Goal: Book appointment/travel/reservation

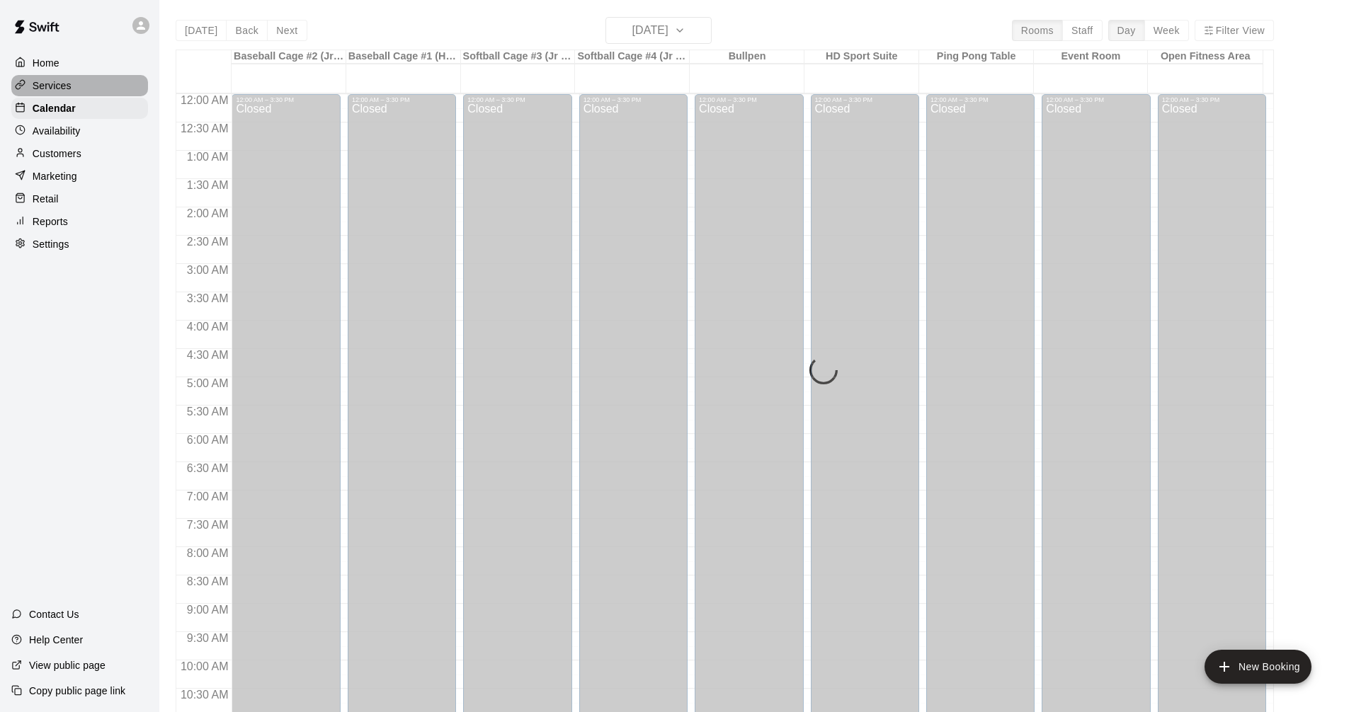
click at [85, 83] on div "Services" at bounding box center [79, 85] width 137 height 21
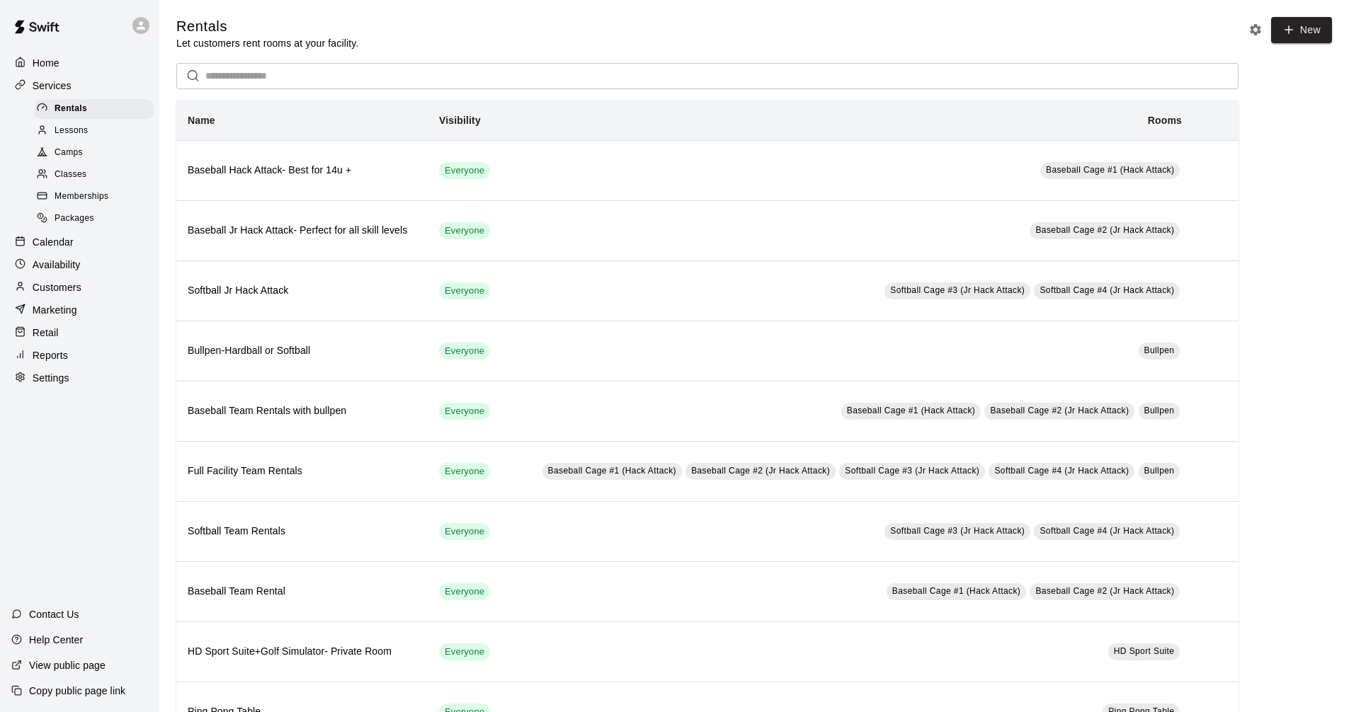
drag, startPoint x: 91, startPoint y: 246, endPoint x: 137, endPoint y: 243, distance: 46.2
click at [91, 246] on div "Calendar" at bounding box center [79, 242] width 137 height 21
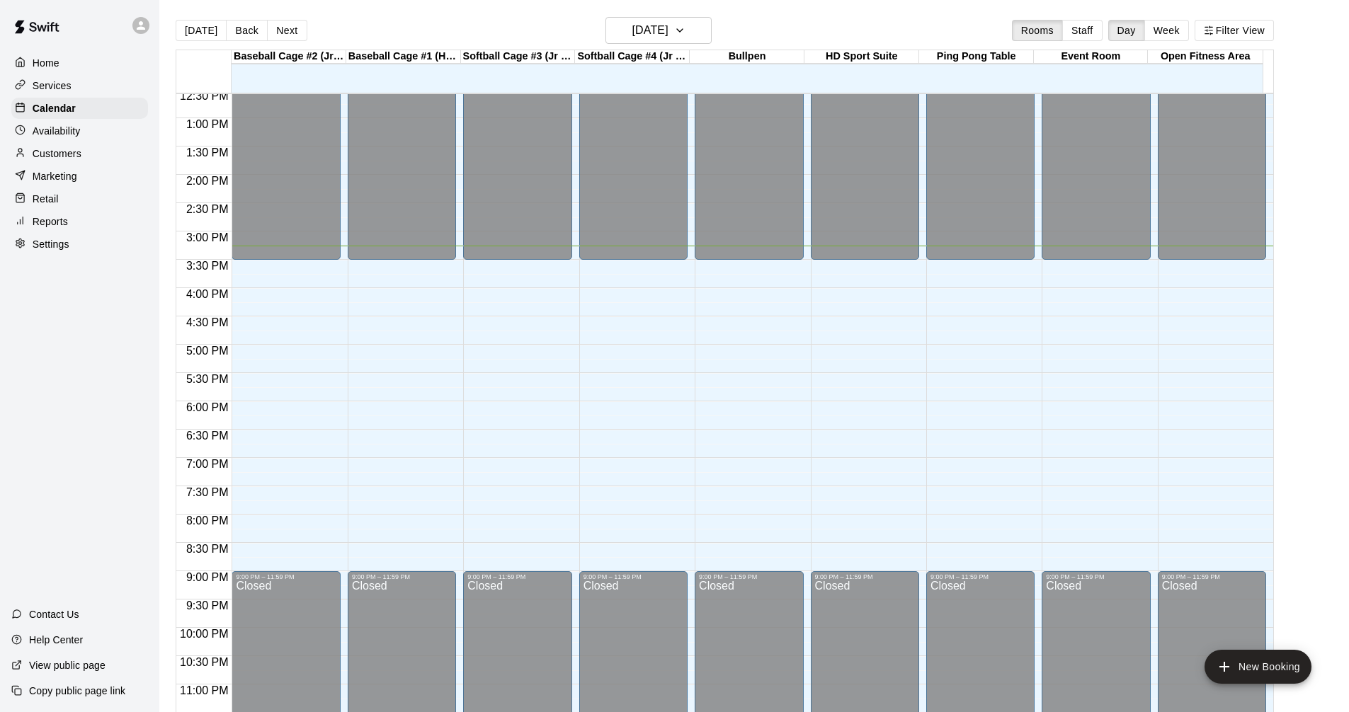
scroll to position [726, 0]
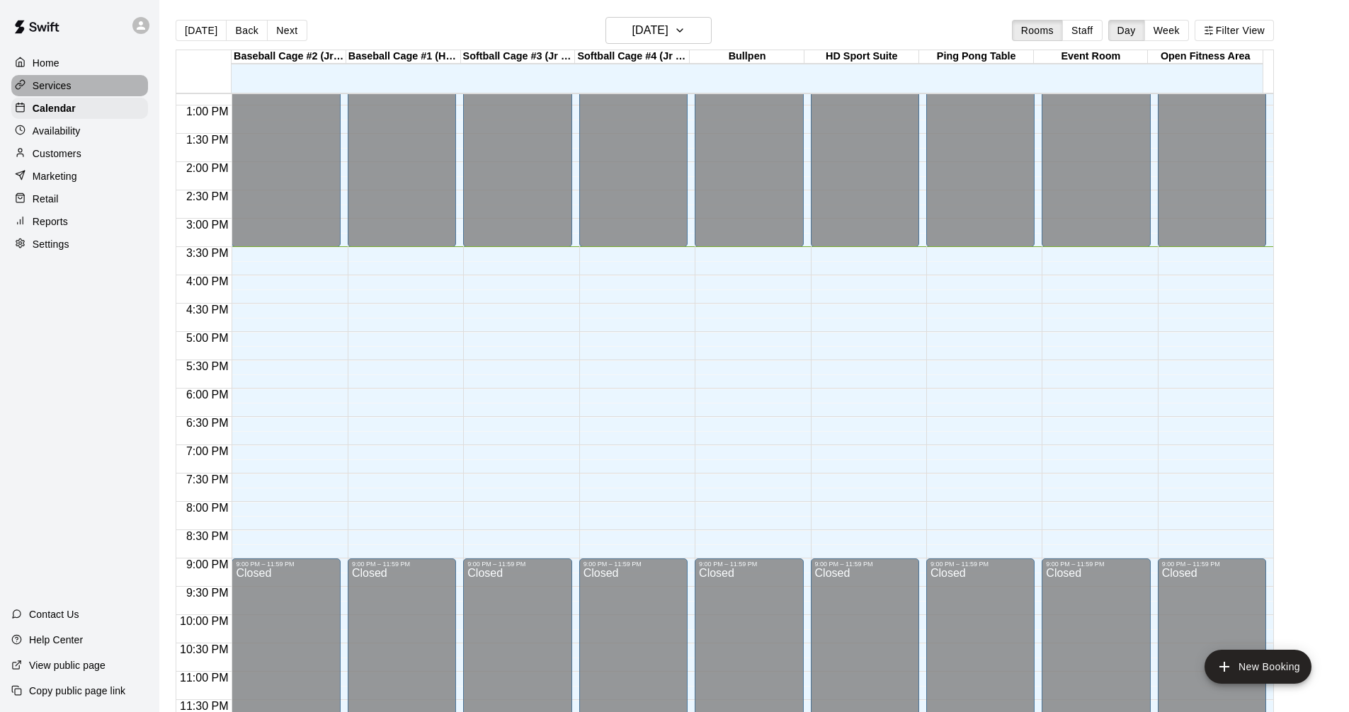
click at [84, 84] on div "Services" at bounding box center [79, 85] width 137 height 21
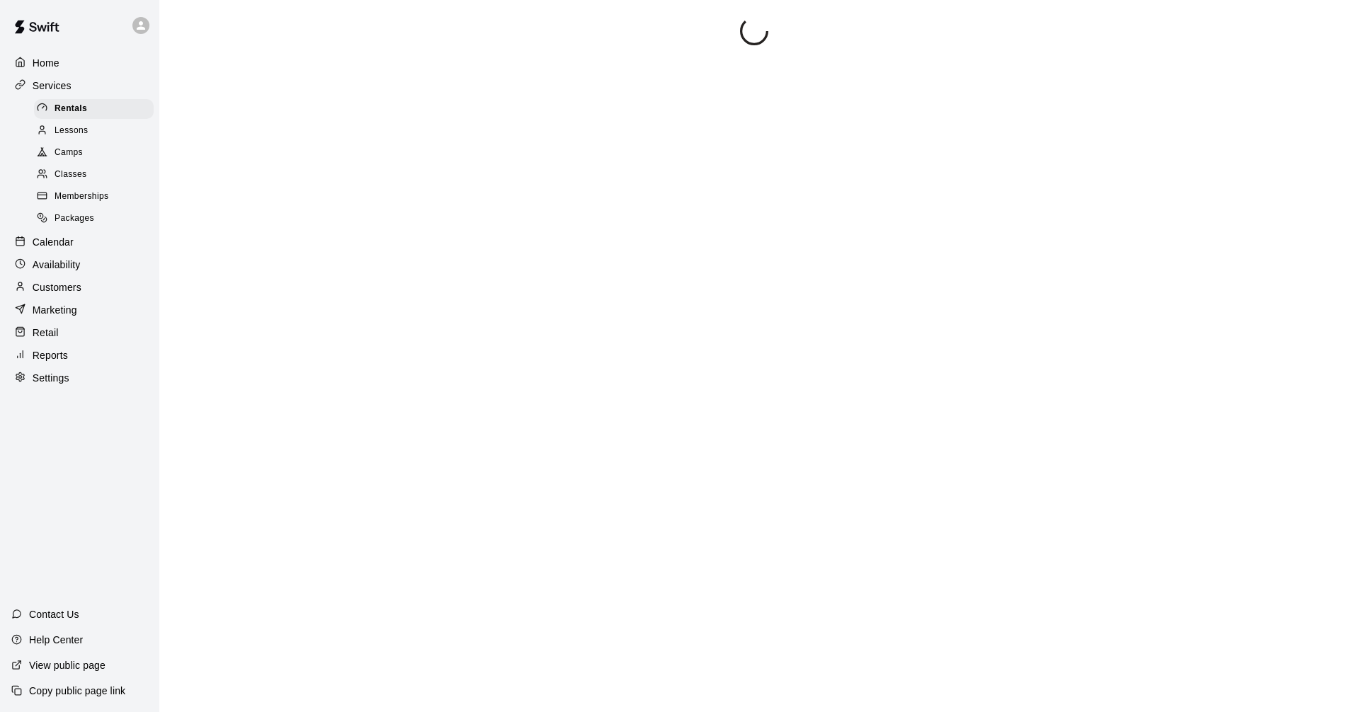
click at [84, 243] on div "Calendar" at bounding box center [79, 242] width 137 height 21
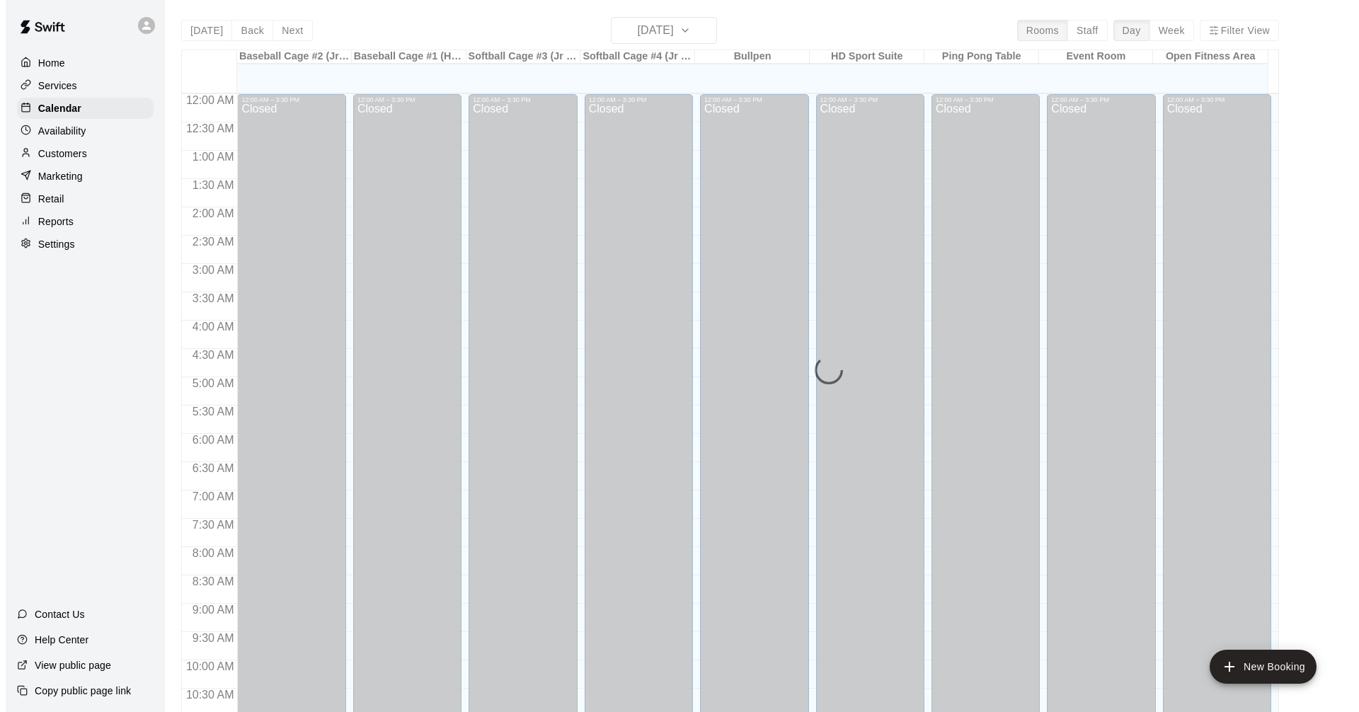
scroll to position [683, 0]
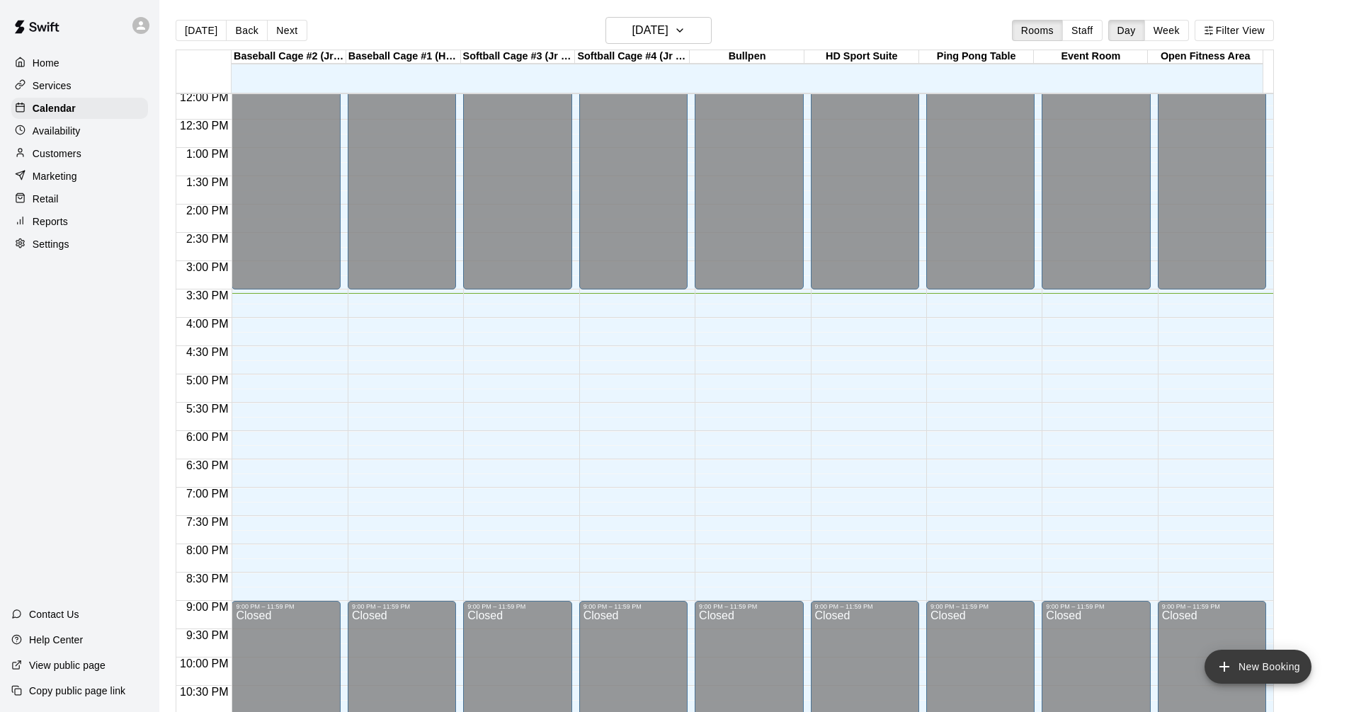
click at [1260, 666] on button "New Booking" at bounding box center [1257, 667] width 107 height 34
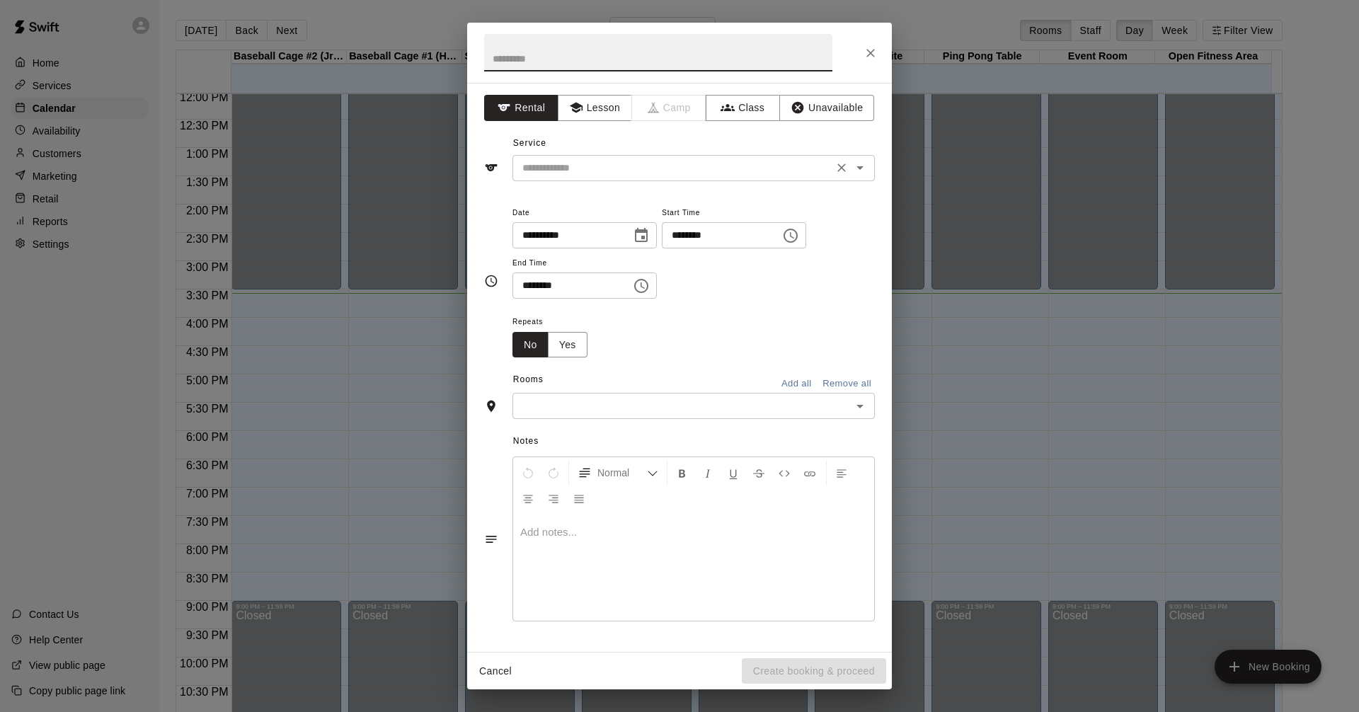
click at [863, 169] on icon "Open" at bounding box center [860, 167] width 17 height 17
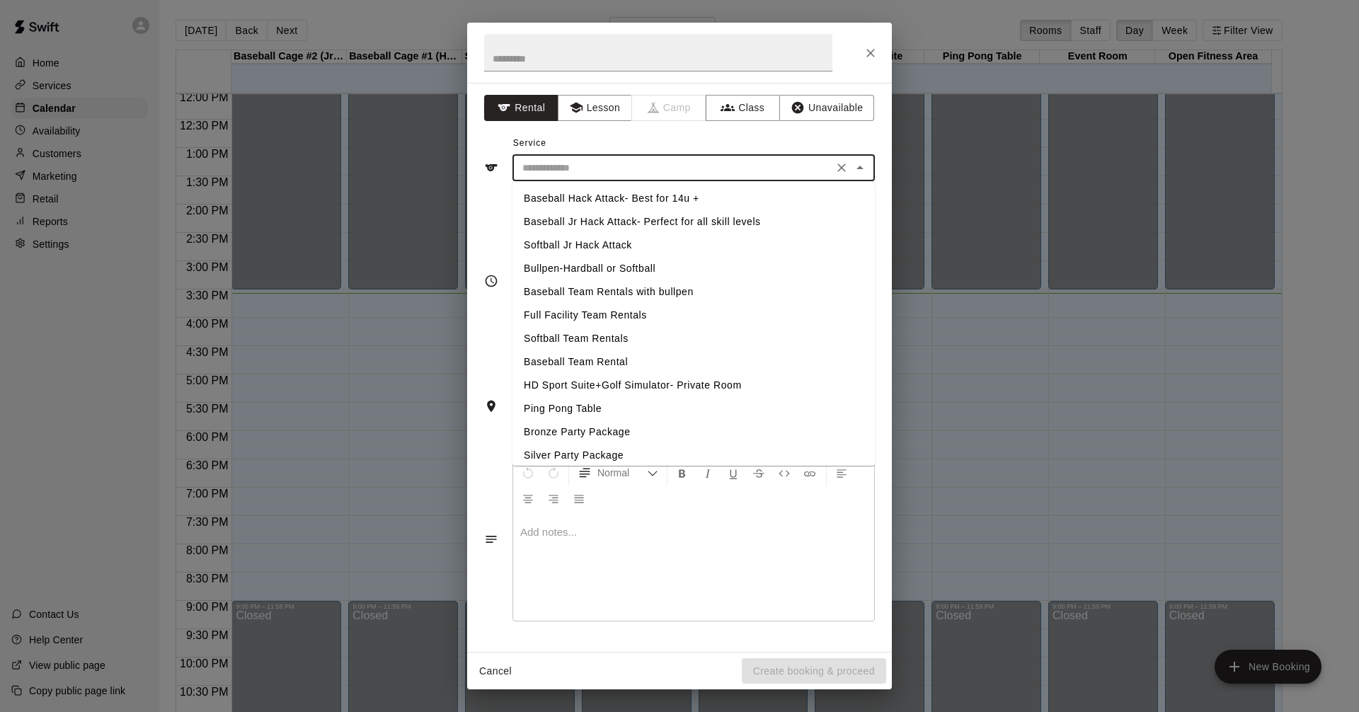
click at [688, 197] on li "Baseball Hack Attack- Best for 14u +" at bounding box center [694, 198] width 363 height 23
type input "**********"
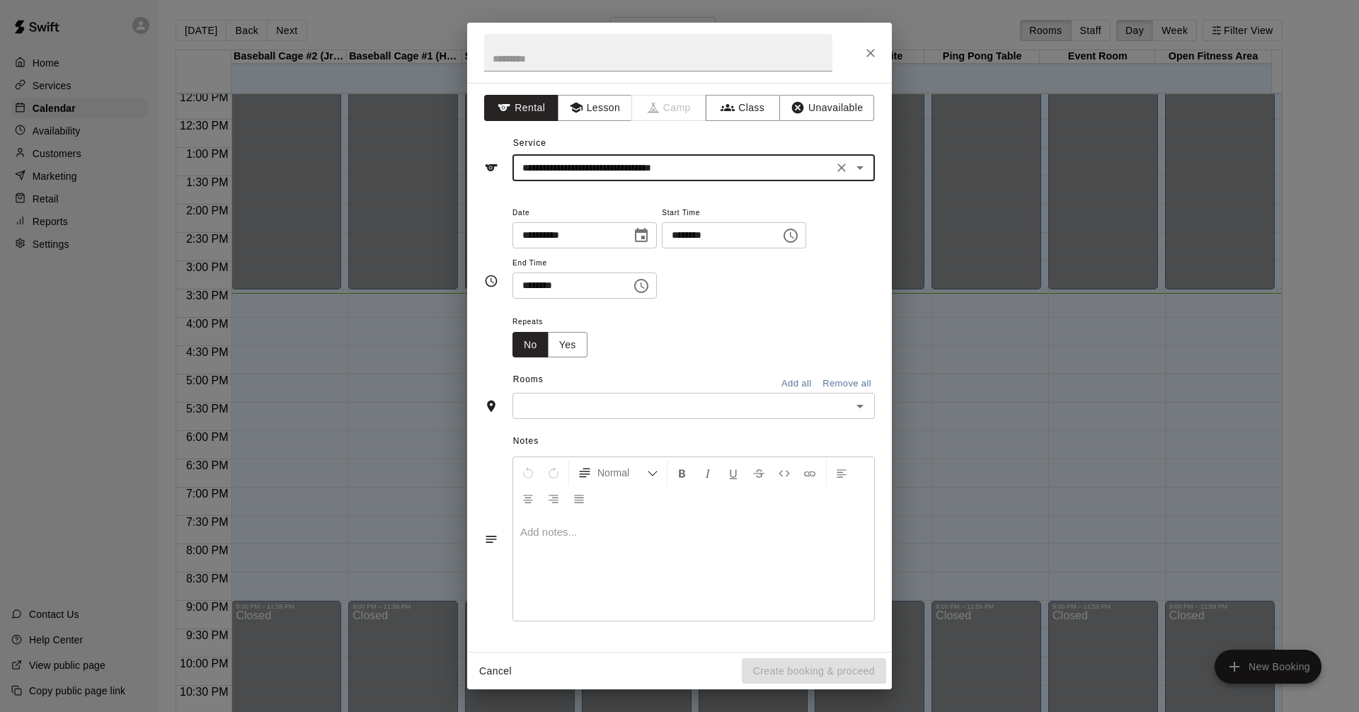
click at [794, 234] on icon "Choose time, selected time is 3:00 PM" at bounding box center [792, 235] width 4 height 6
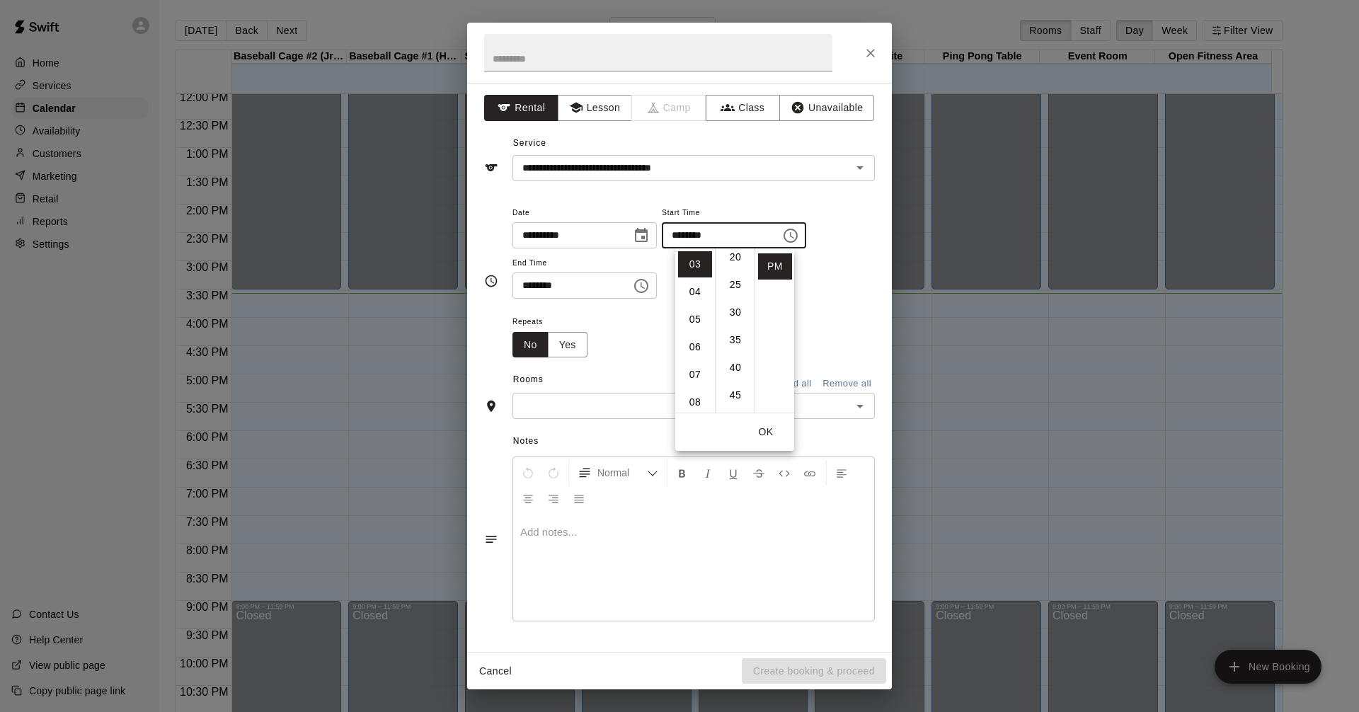
scroll to position [142, 0]
click at [736, 345] on li "40" at bounding box center [736, 344] width 34 height 26
type input "********"
click at [650, 287] on icon "Choose time, selected time is 3:30 PM" at bounding box center [641, 286] width 17 height 17
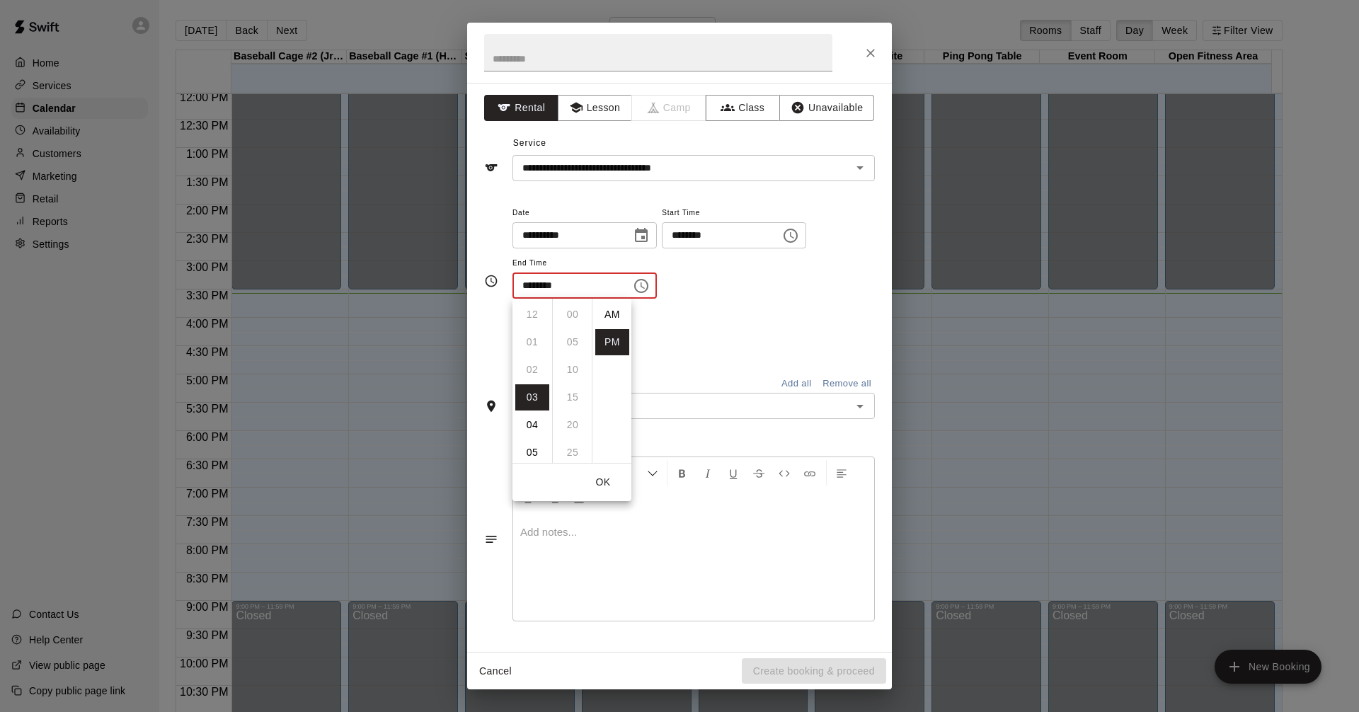
scroll to position [25, 0]
click at [536, 341] on li "04" at bounding box center [532, 342] width 34 height 26
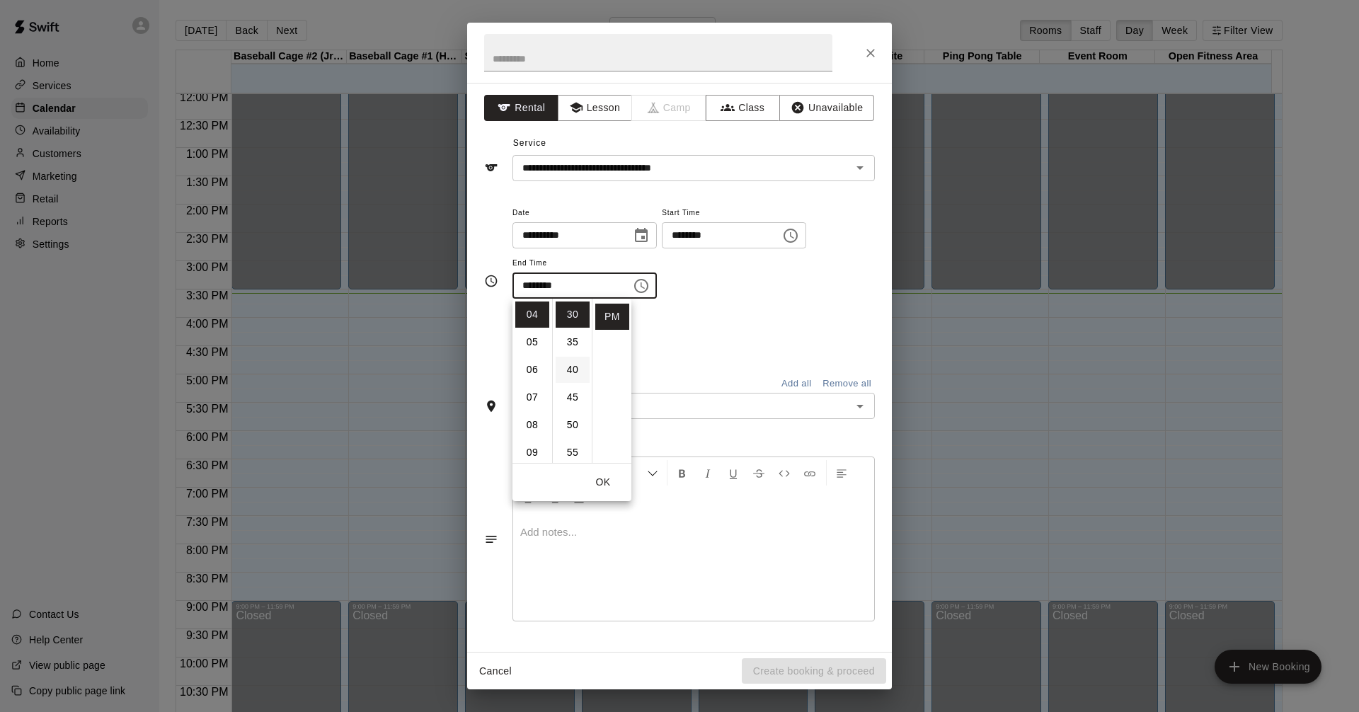
click at [568, 367] on li "40" at bounding box center [573, 370] width 34 height 26
type input "********"
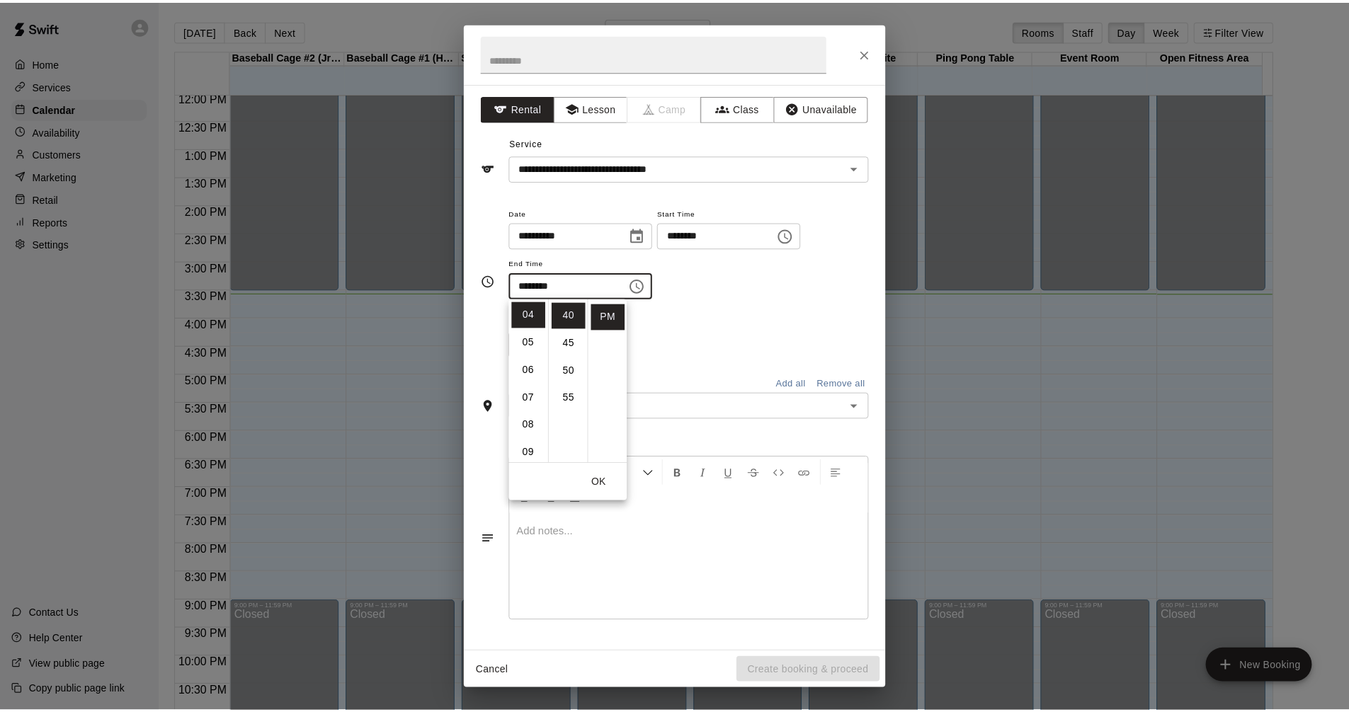
scroll to position [221, 0]
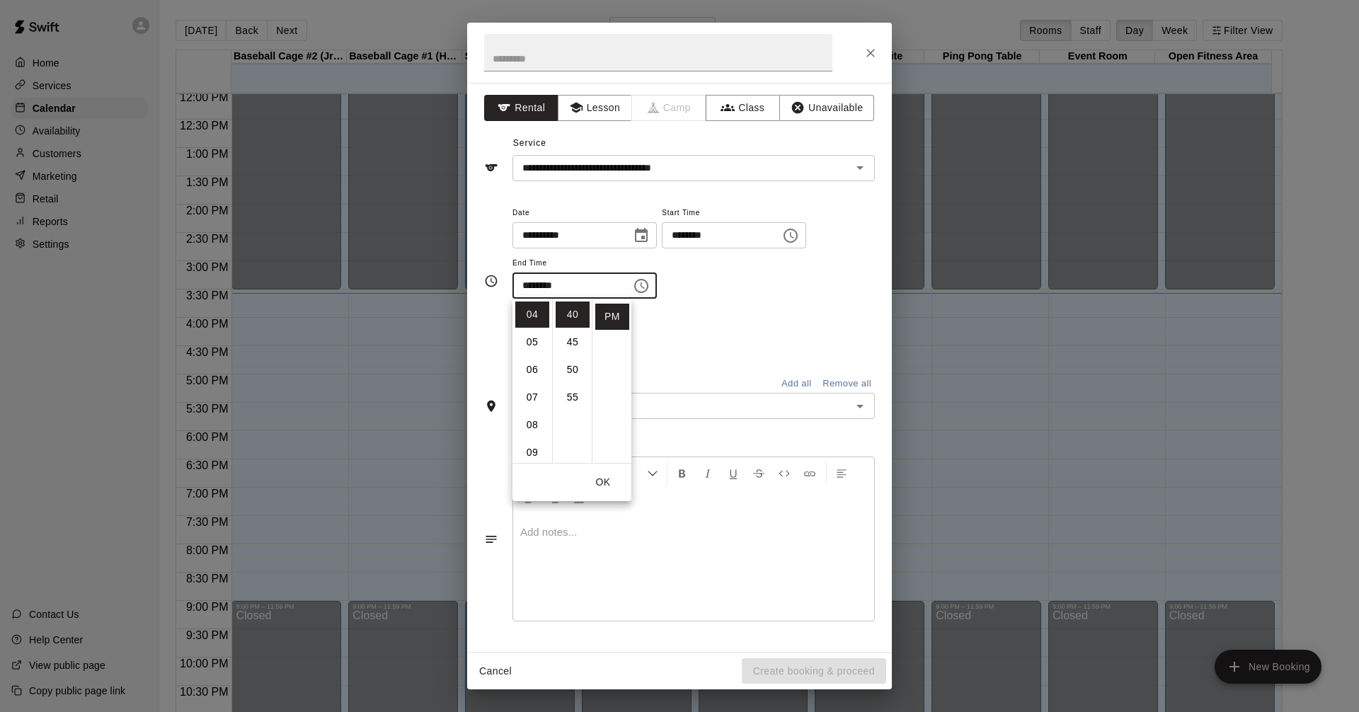
drag, startPoint x: 785, startPoint y: 311, endPoint x: 913, endPoint y: 377, distance: 144.4
click at [787, 312] on div "**********" at bounding box center [694, 259] width 363 height 110
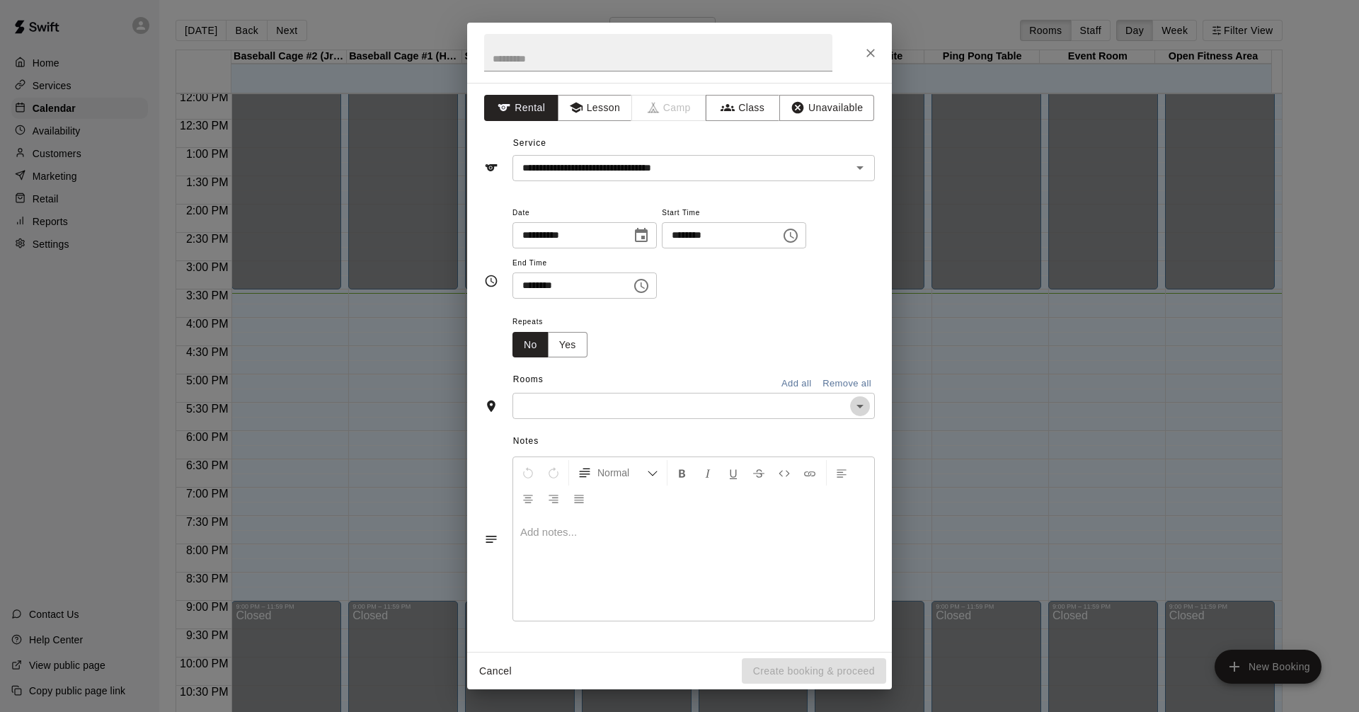
drag, startPoint x: 862, startPoint y: 407, endPoint x: 850, endPoint y: 407, distance: 12.0
click at [862, 406] on icon "Open" at bounding box center [860, 406] width 17 height 17
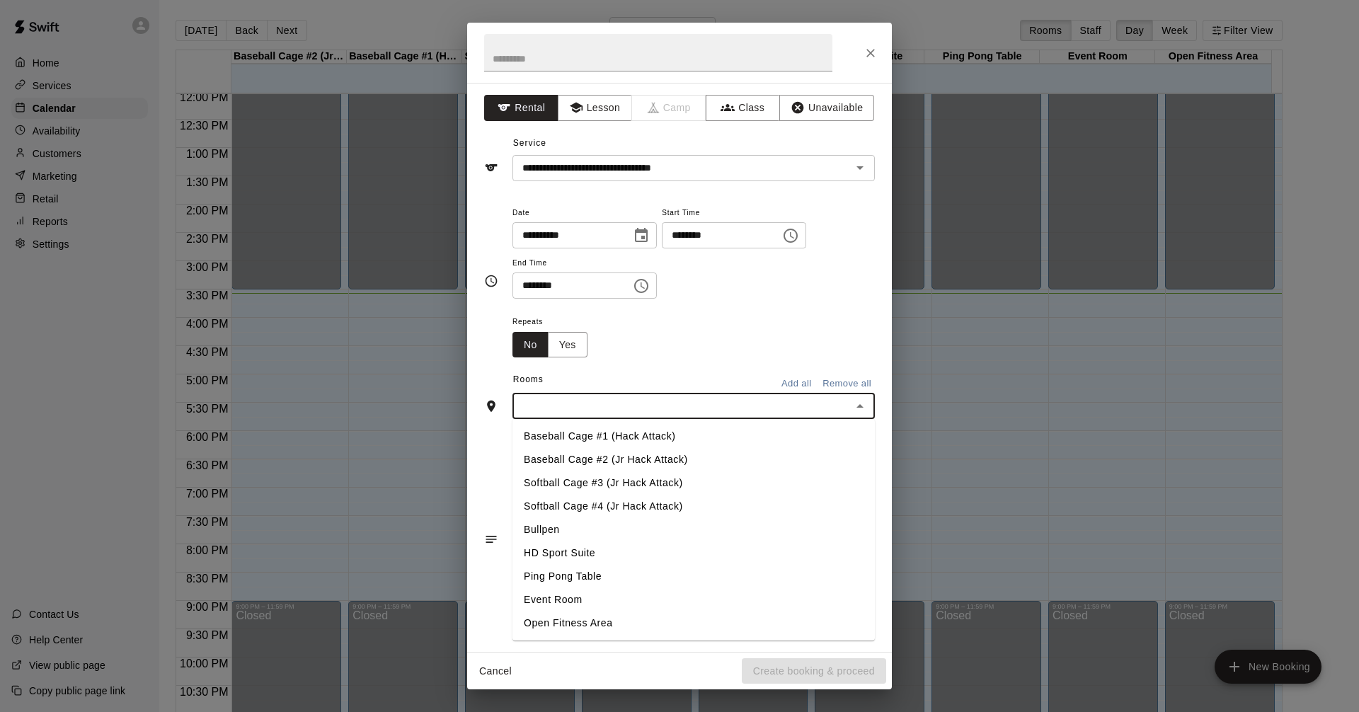
click at [688, 440] on li "Baseball Cage #1 (Hack Attack)" at bounding box center [694, 436] width 363 height 23
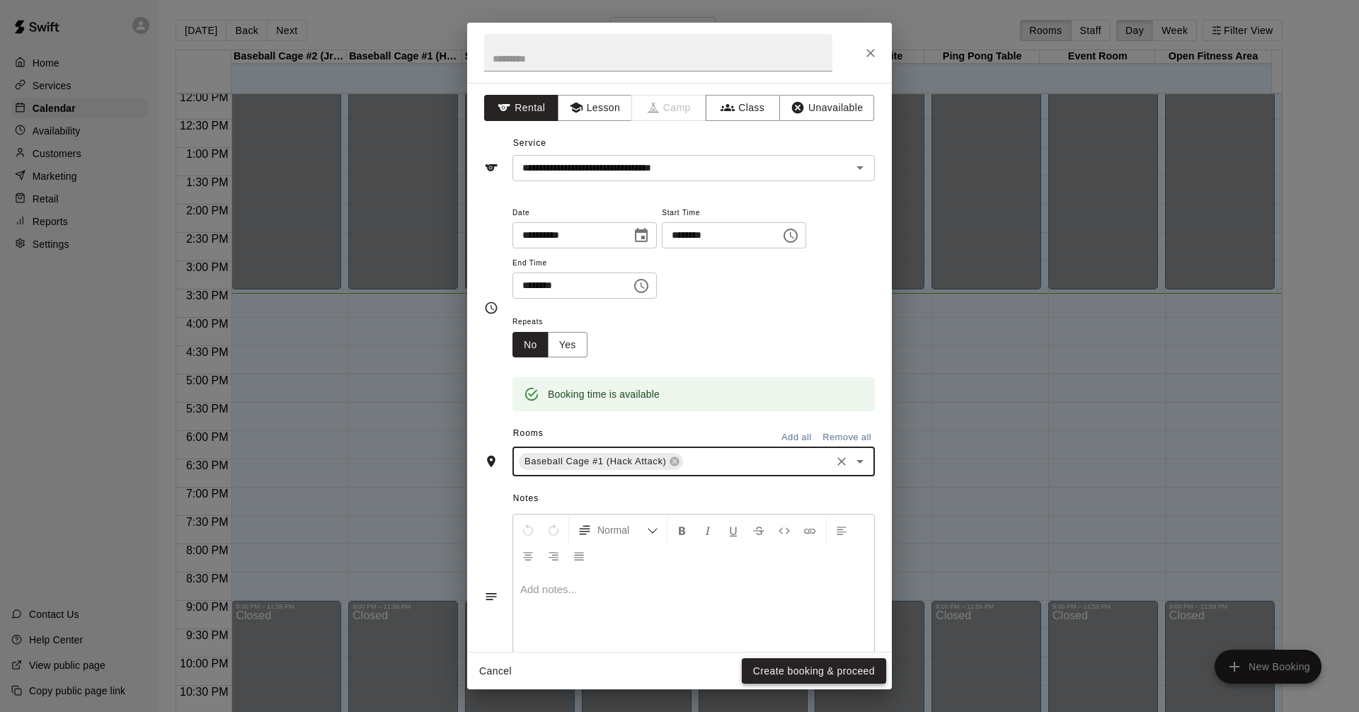
click at [842, 675] on button "Create booking & proceed" at bounding box center [814, 671] width 144 height 26
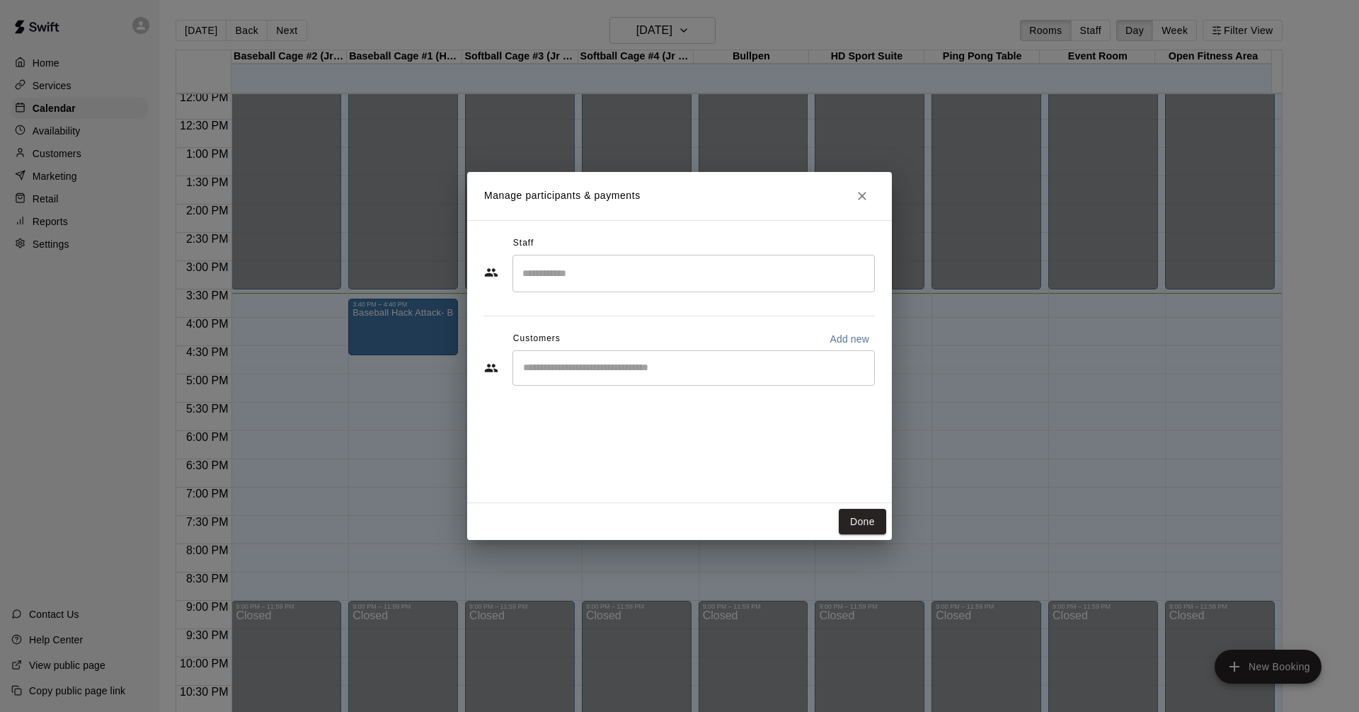
click at [643, 365] on input "Start typing to search customers..." at bounding box center [694, 368] width 350 height 14
type input "****"
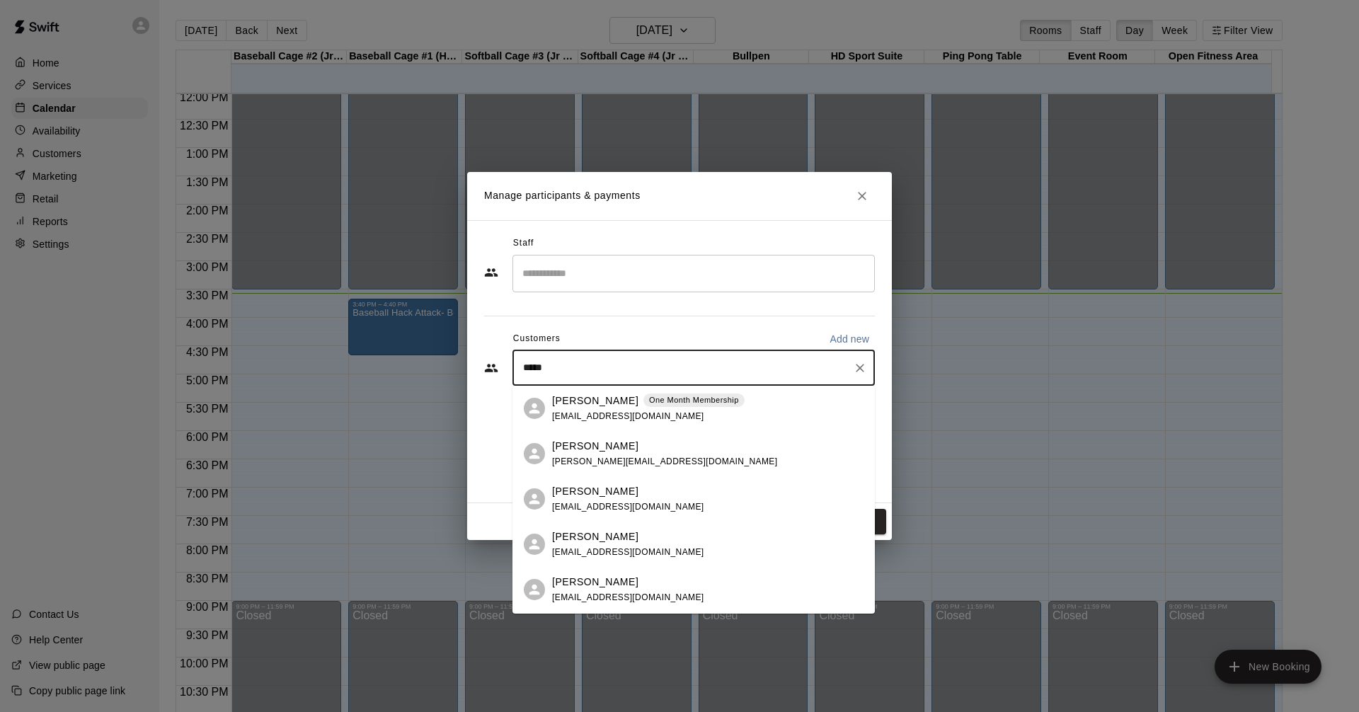
click at [760, 409] on div "[PERSON_NAME] One Month Membership [EMAIL_ADDRESS][DOMAIN_NAME]" at bounding box center [708, 409] width 312 height 30
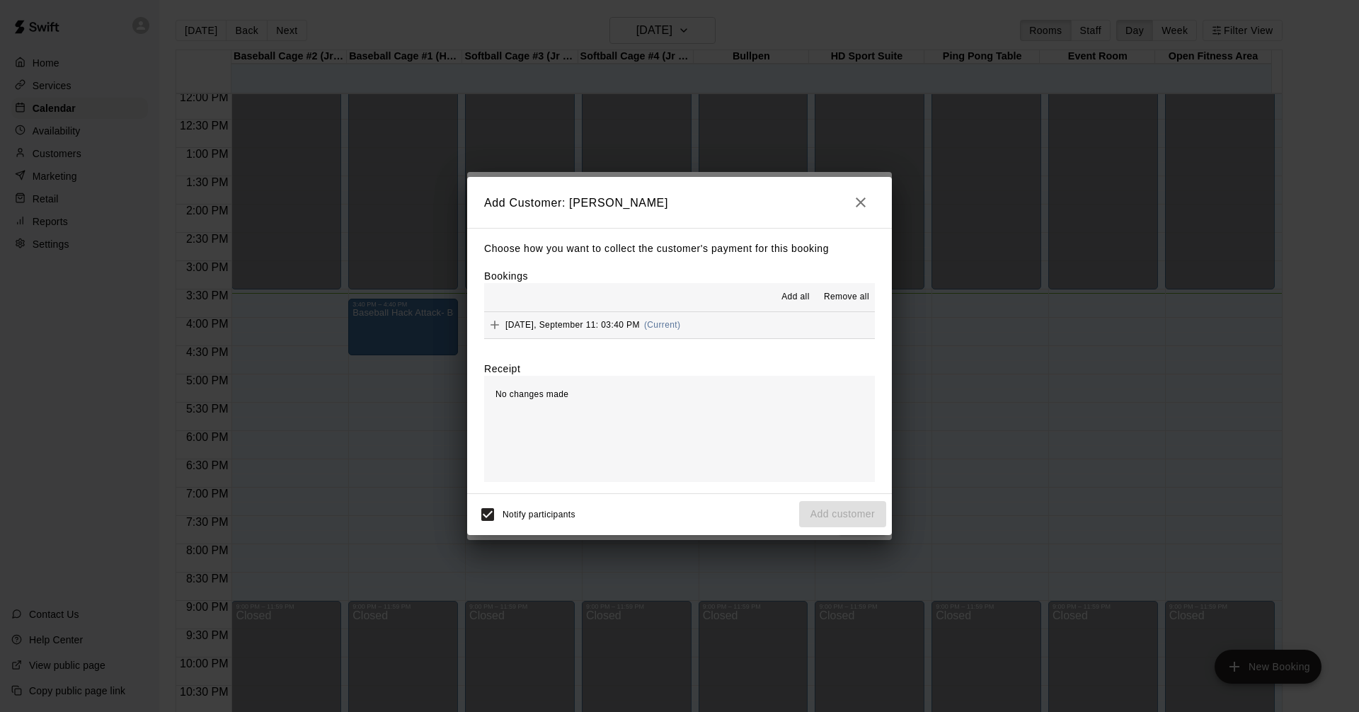
click at [736, 324] on button "[DATE], September 11: 03:40 PM (Current)" at bounding box center [679, 325] width 391 height 26
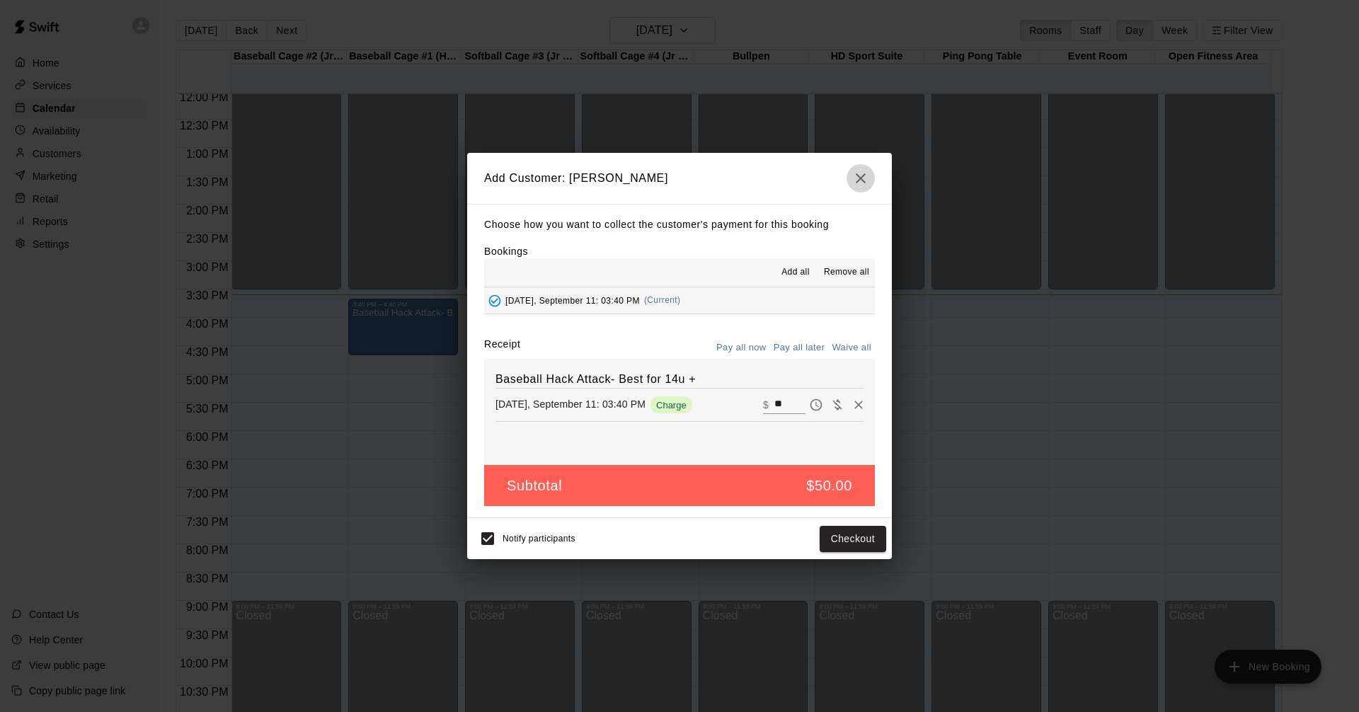
click at [863, 179] on icon "button" at bounding box center [861, 178] width 10 height 10
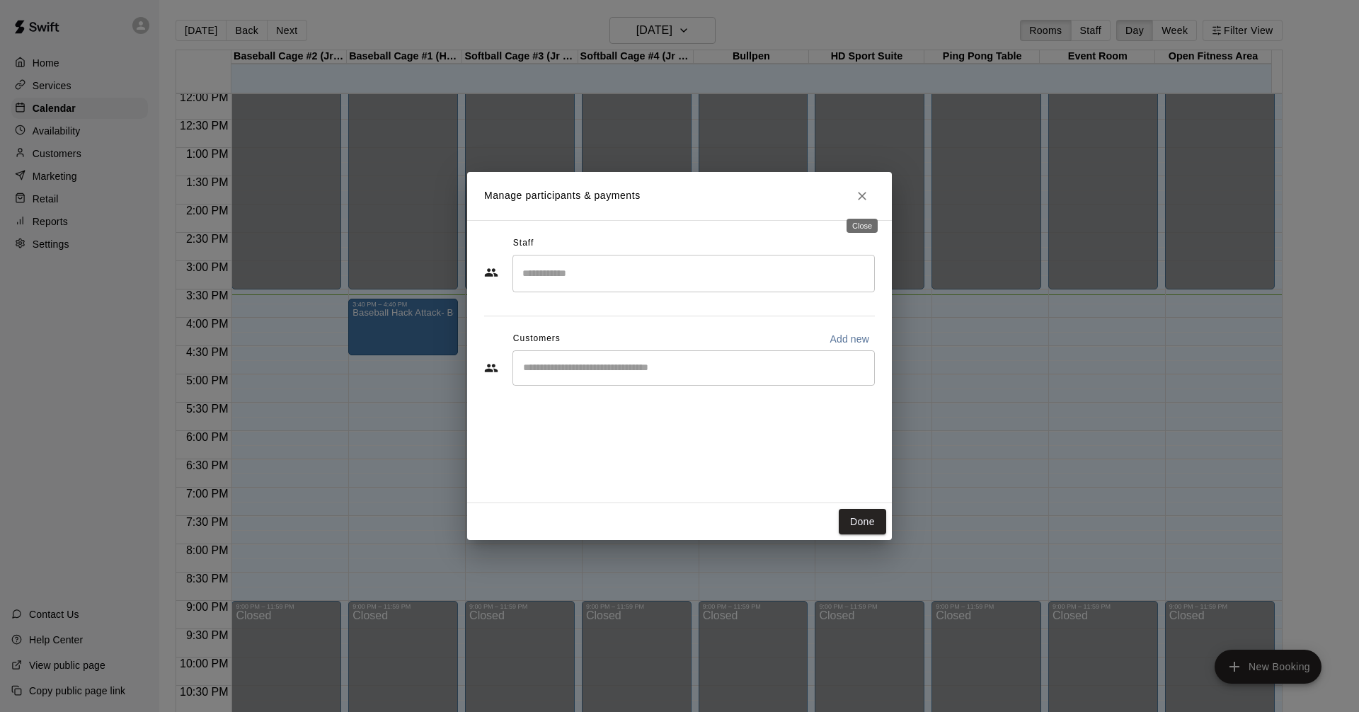
click at [868, 195] on icon "Close" at bounding box center [862, 196] width 14 height 14
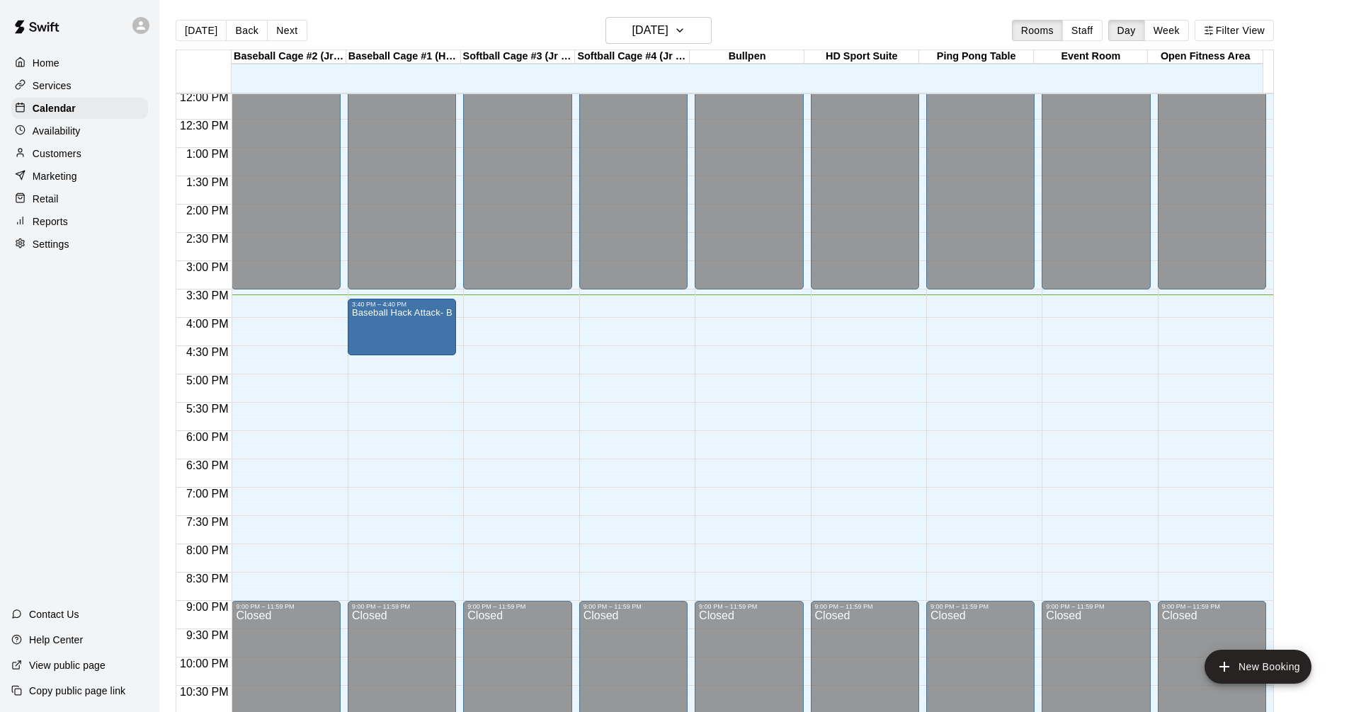
click at [98, 168] on div "Home Services Calendar Availability Customers Marketing Retail Reports Settings" at bounding box center [79, 153] width 159 height 205
click at [103, 163] on div "Customers" at bounding box center [79, 153] width 137 height 21
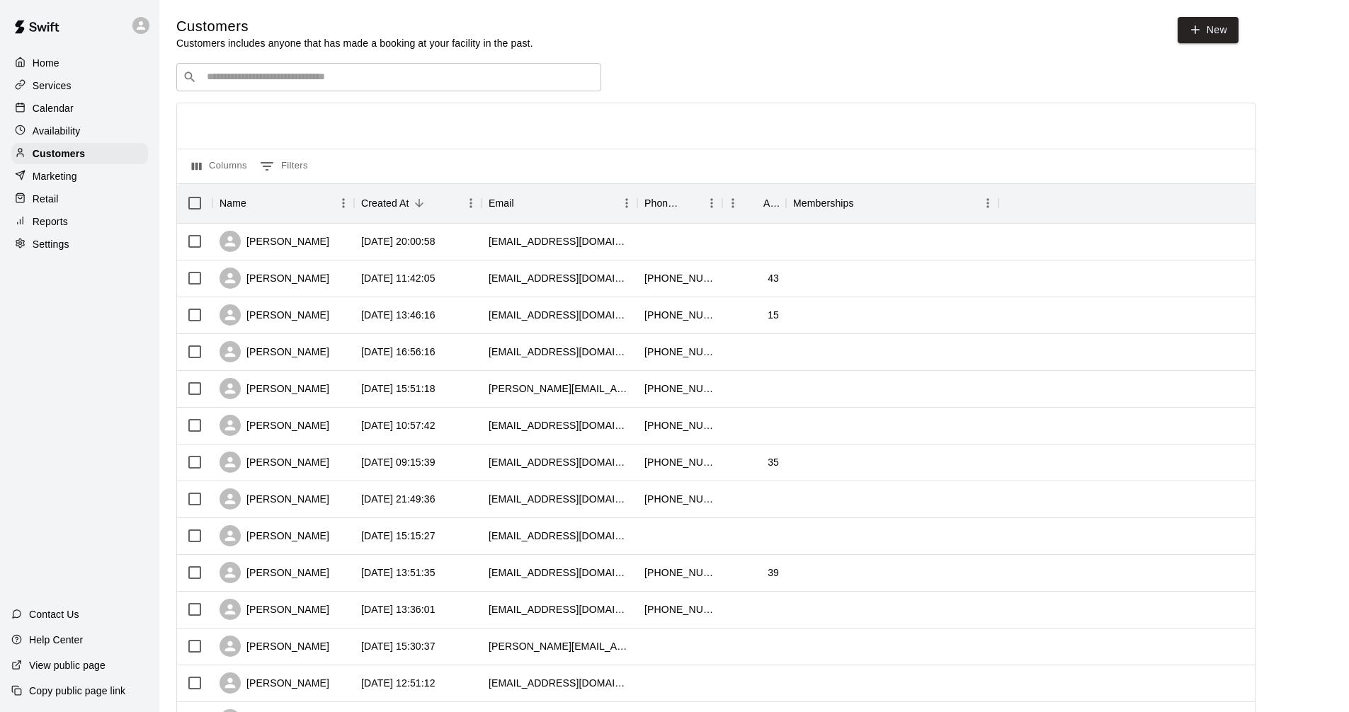
click at [382, 74] on input "Search customers by name or email" at bounding box center [398, 77] width 392 height 14
type input "*"
click at [100, 105] on div "Calendar" at bounding box center [79, 108] width 137 height 21
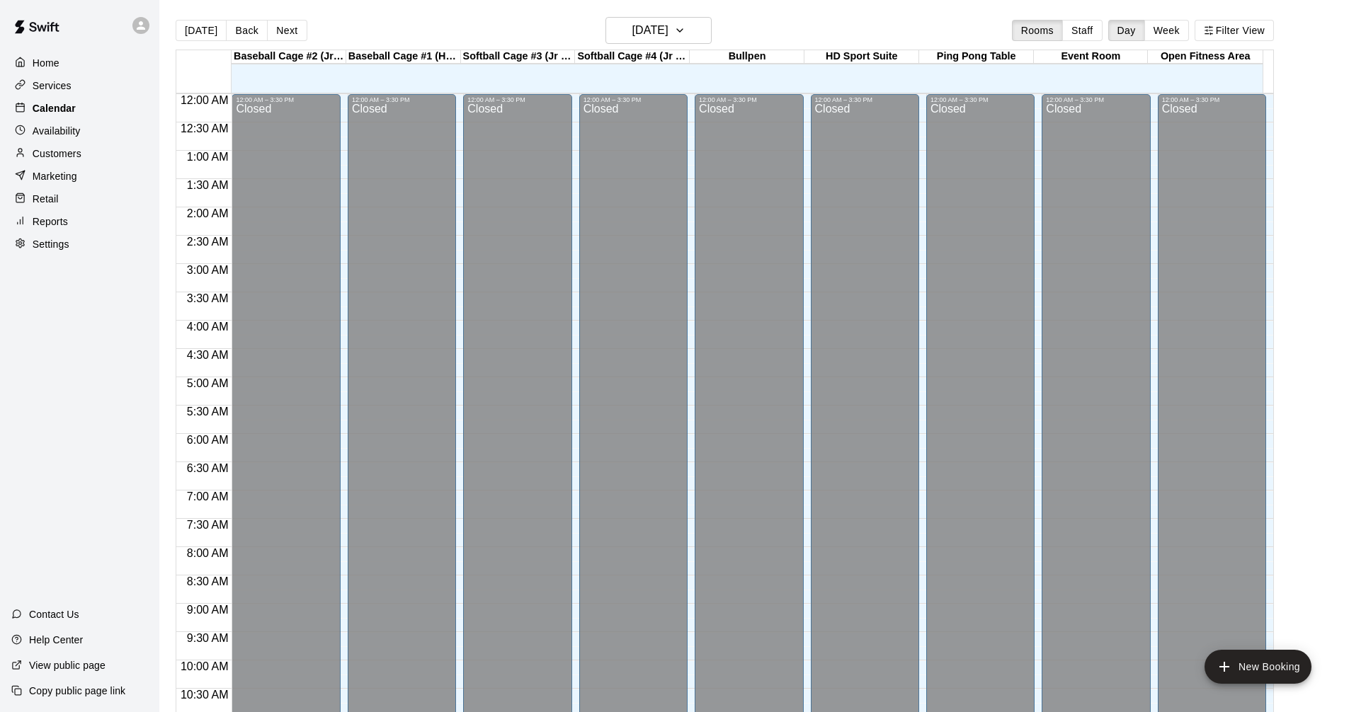
scroll to position [683, 0]
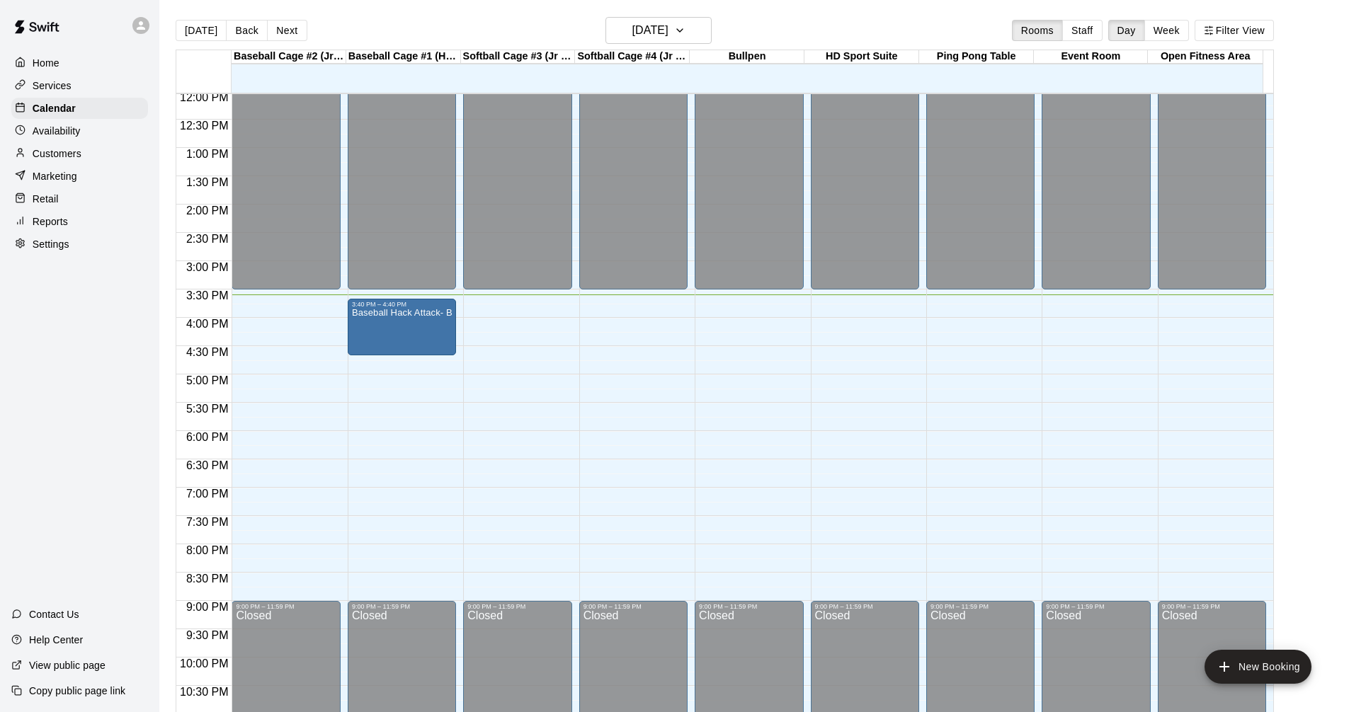
click at [101, 91] on div "Services" at bounding box center [79, 85] width 137 height 21
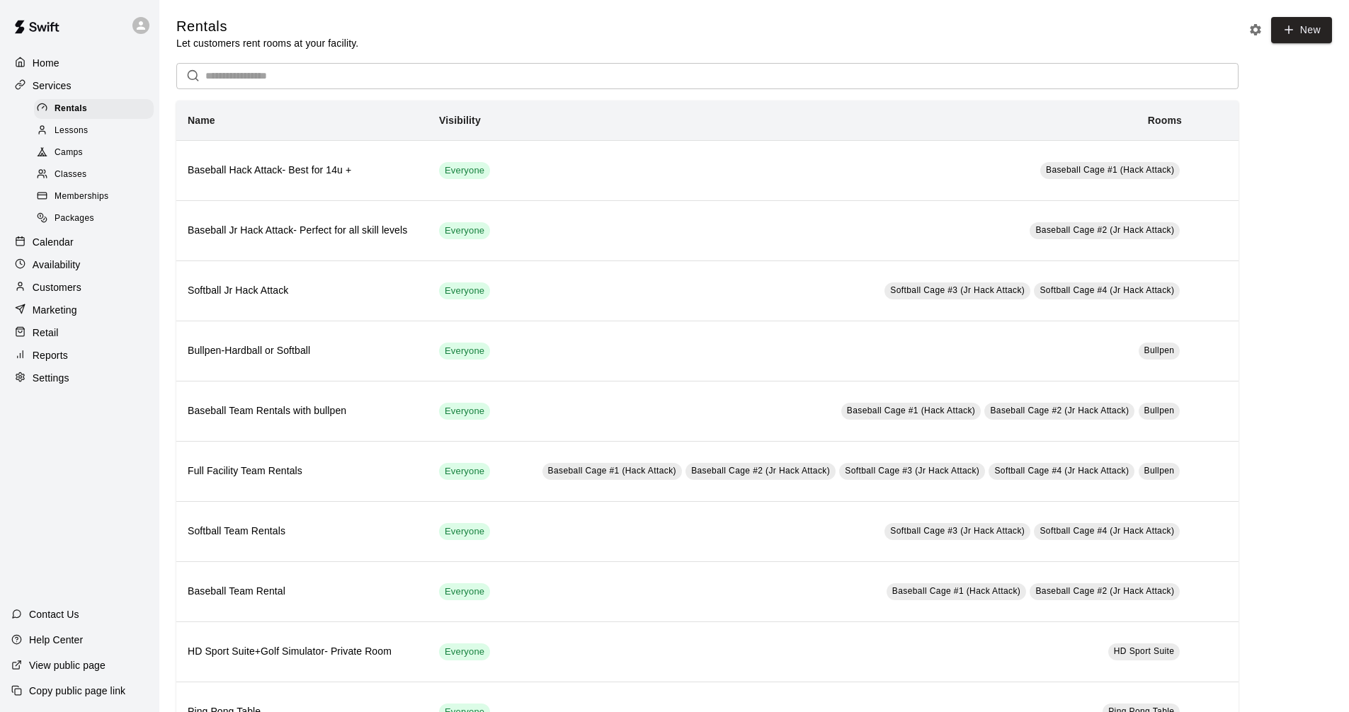
click at [110, 198] on div "Memberships" at bounding box center [94, 197] width 120 height 20
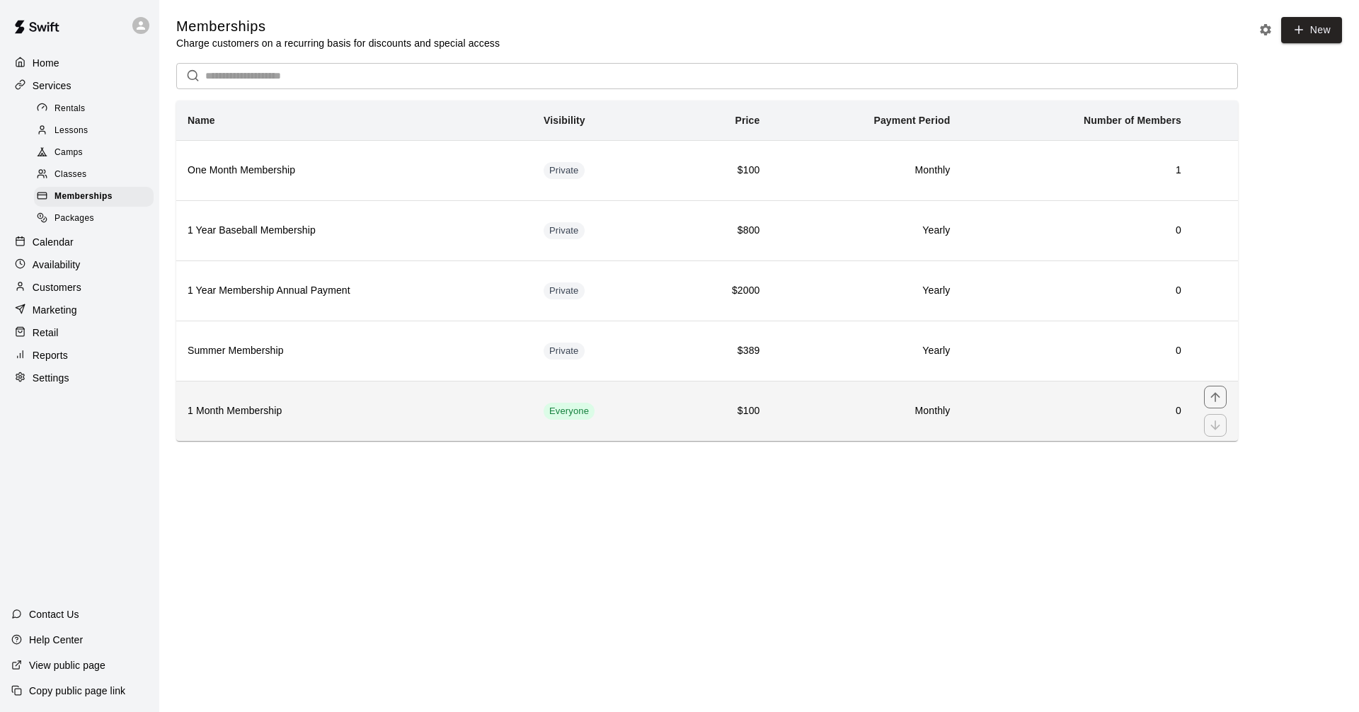
click at [1042, 419] on h6 "0" at bounding box center [1077, 412] width 209 height 16
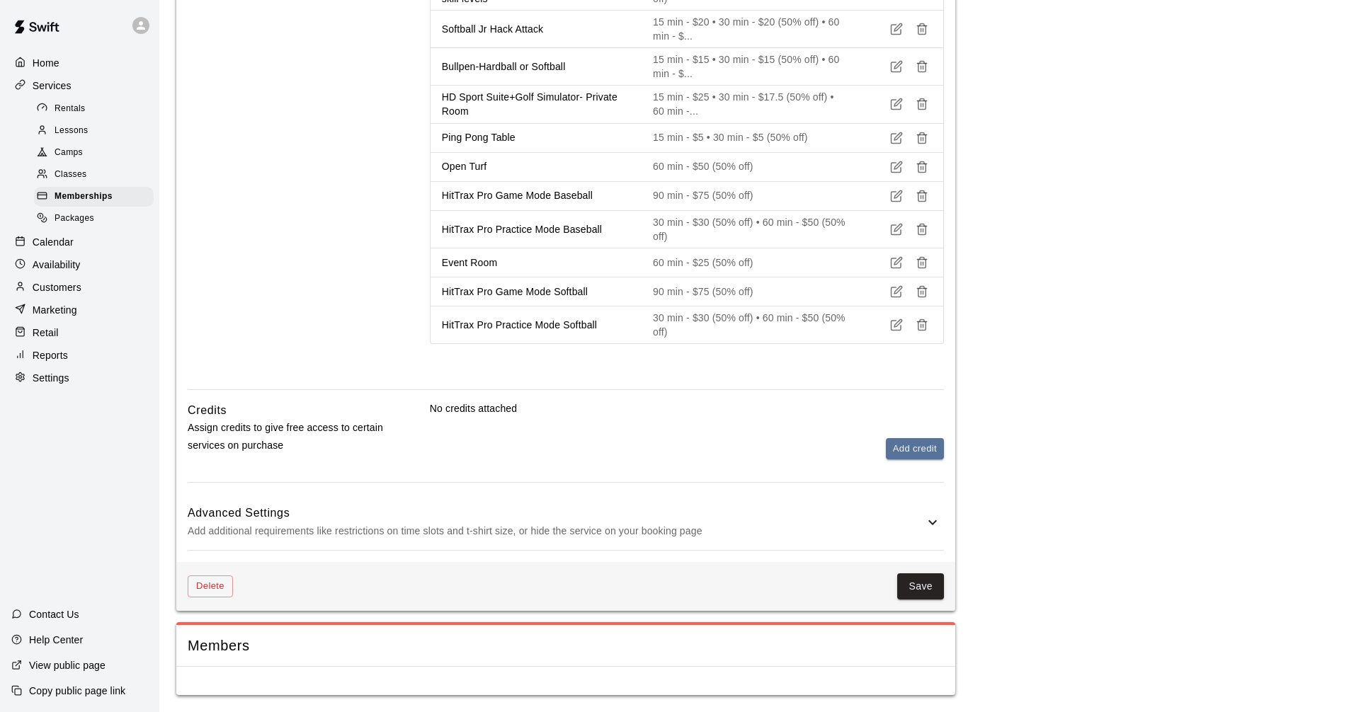
click at [924, 509] on div "Advanced Settings Add additional requirements like restrictions on time slots a…" at bounding box center [566, 522] width 756 height 56
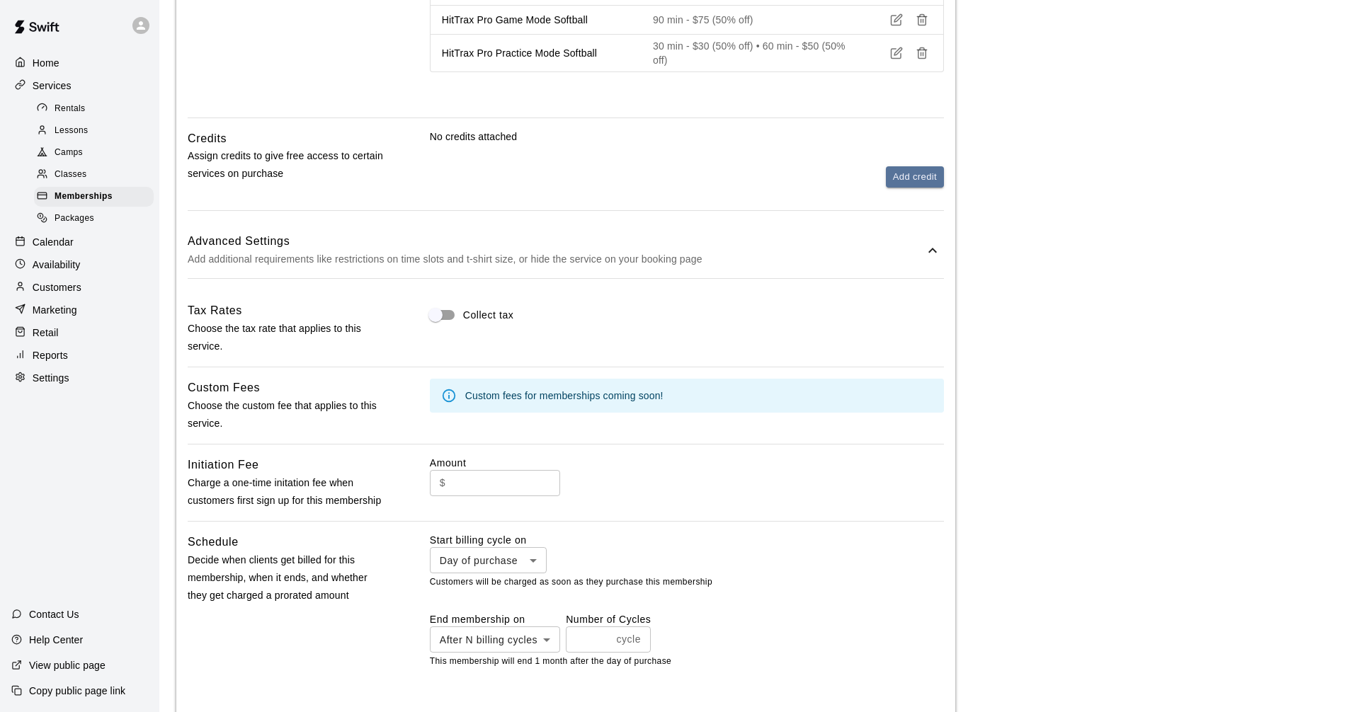
scroll to position [1331, 0]
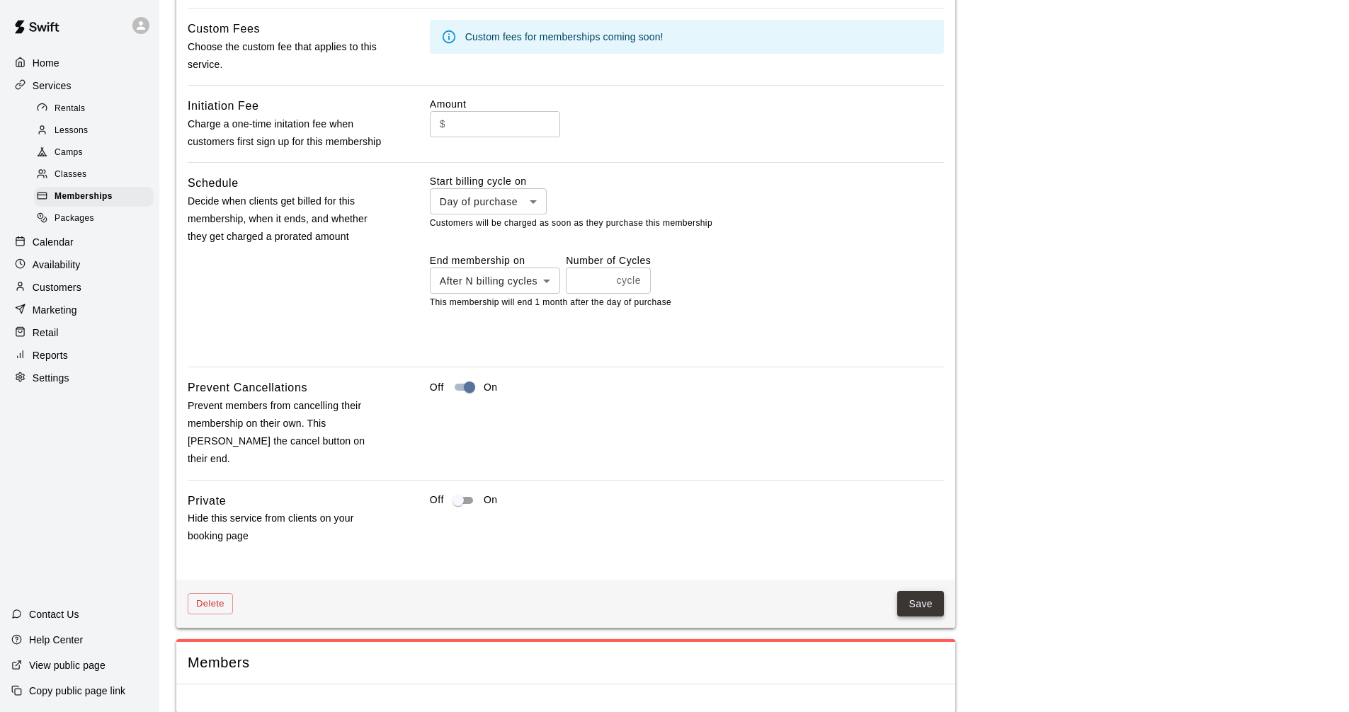
click at [924, 591] on button "Save" at bounding box center [920, 604] width 47 height 26
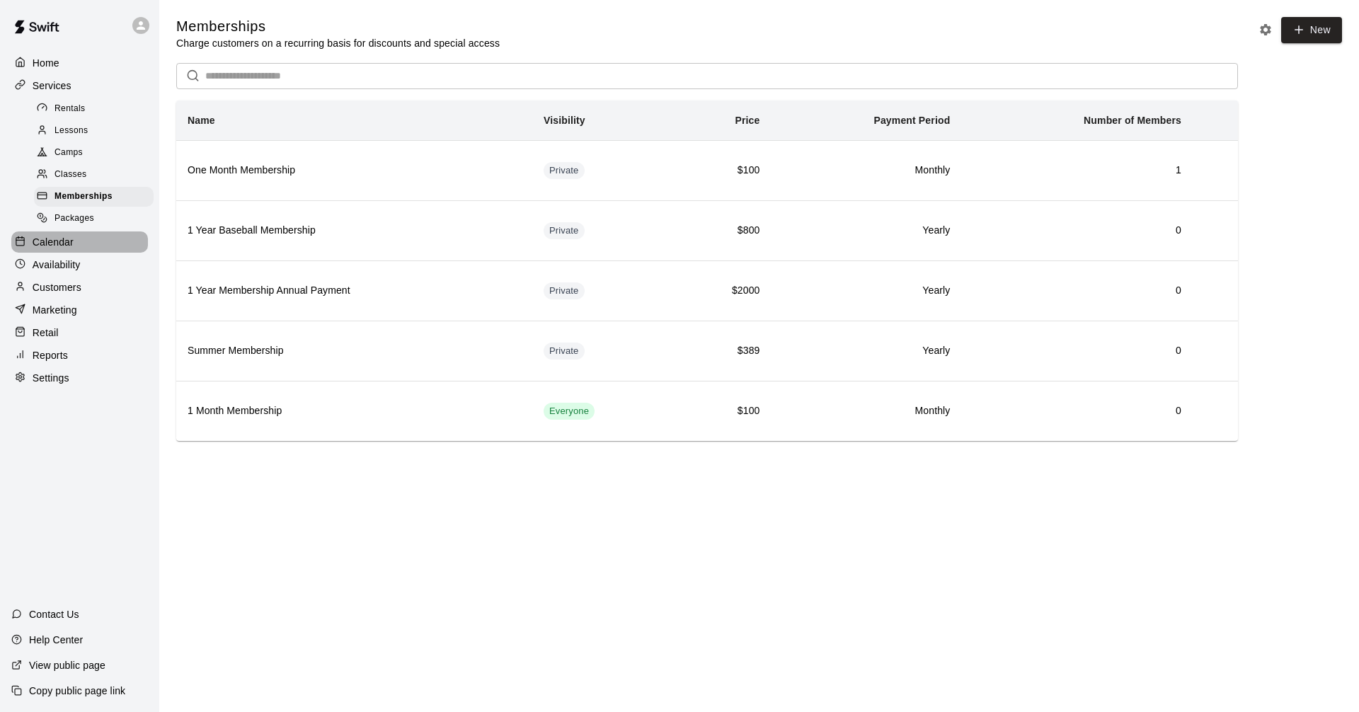
click at [53, 249] on p "Calendar" at bounding box center [53, 242] width 41 height 14
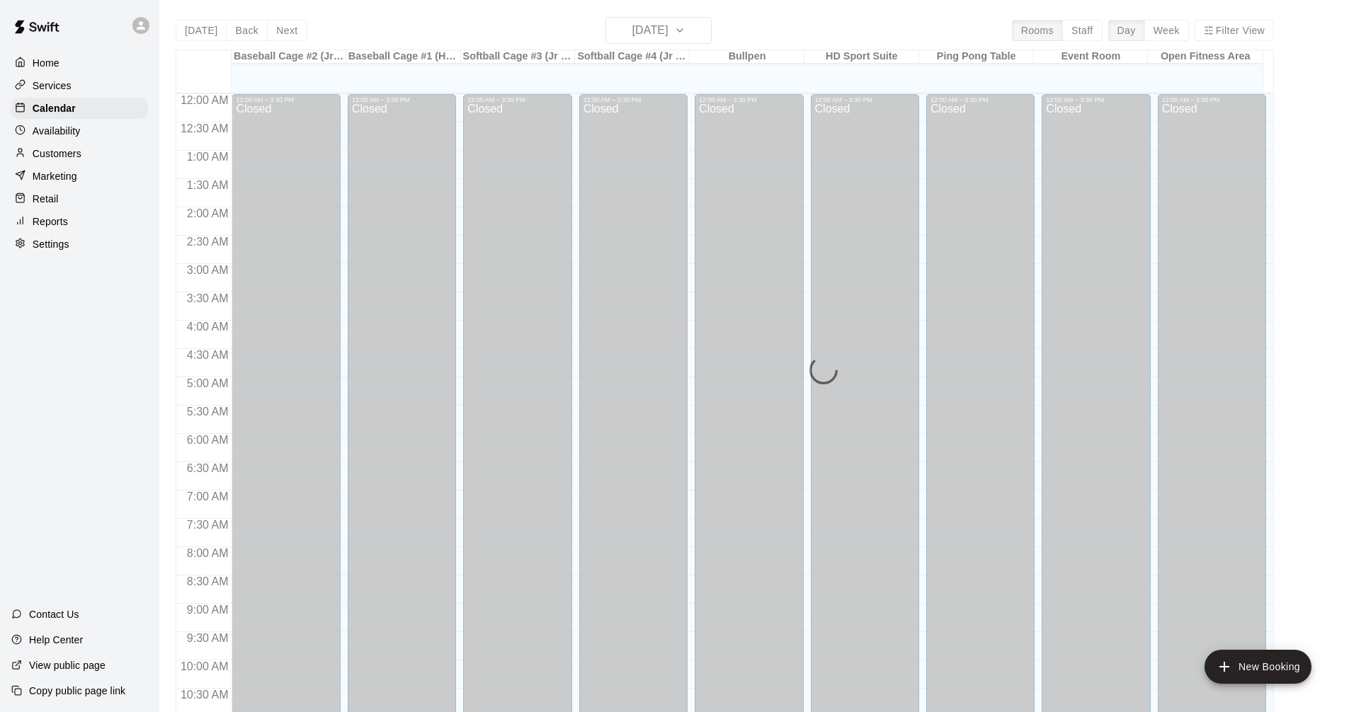
scroll to position [683, 0]
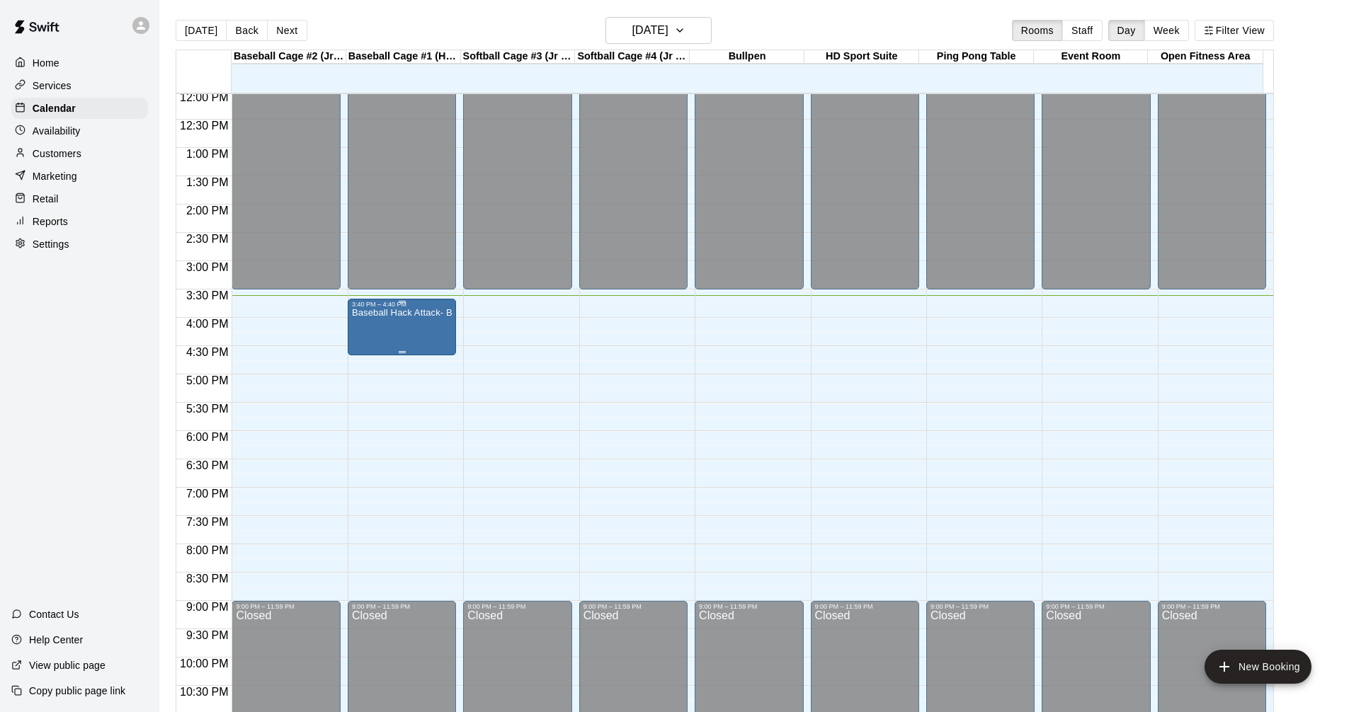
click at [418, 313] on p "Baseball Hack Attack- Best for 14u +" at bounding box center [402, 313] width 100 height 0
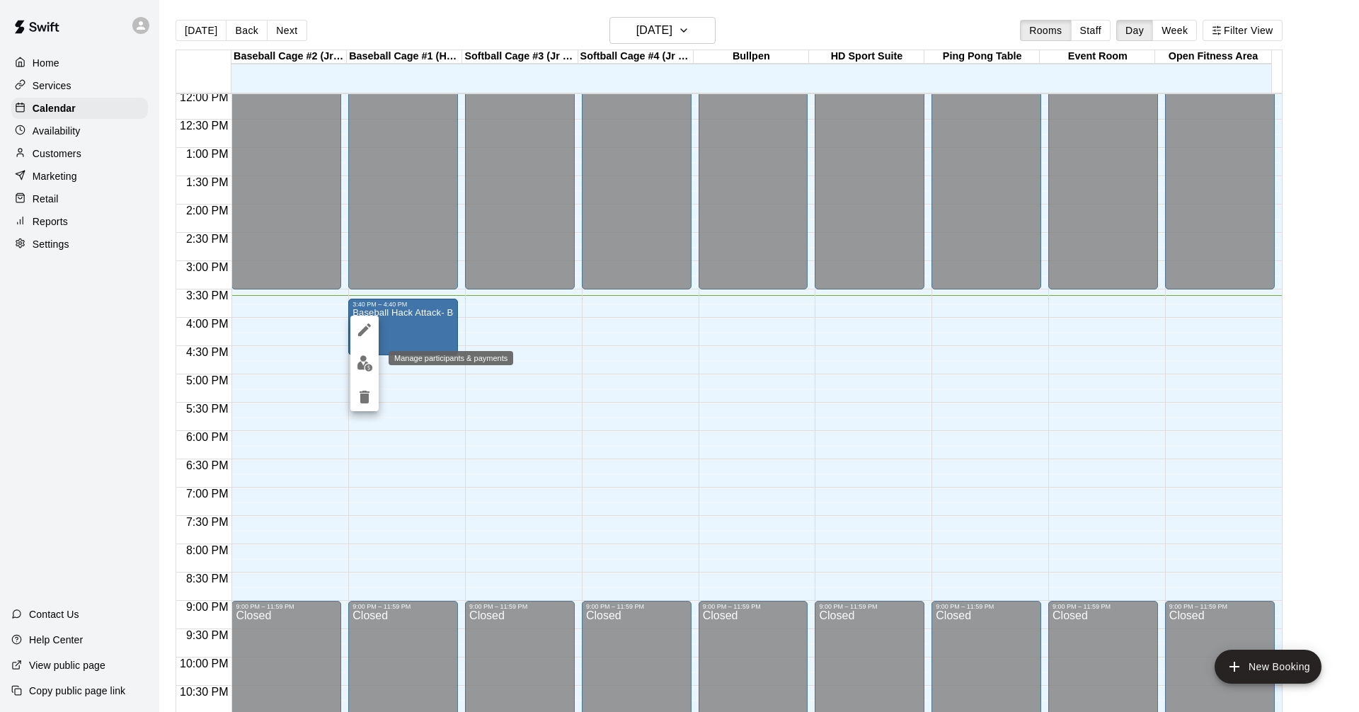
click at [371, 359] on img "edit" at bounding box center [365, 363] width 16 height 16
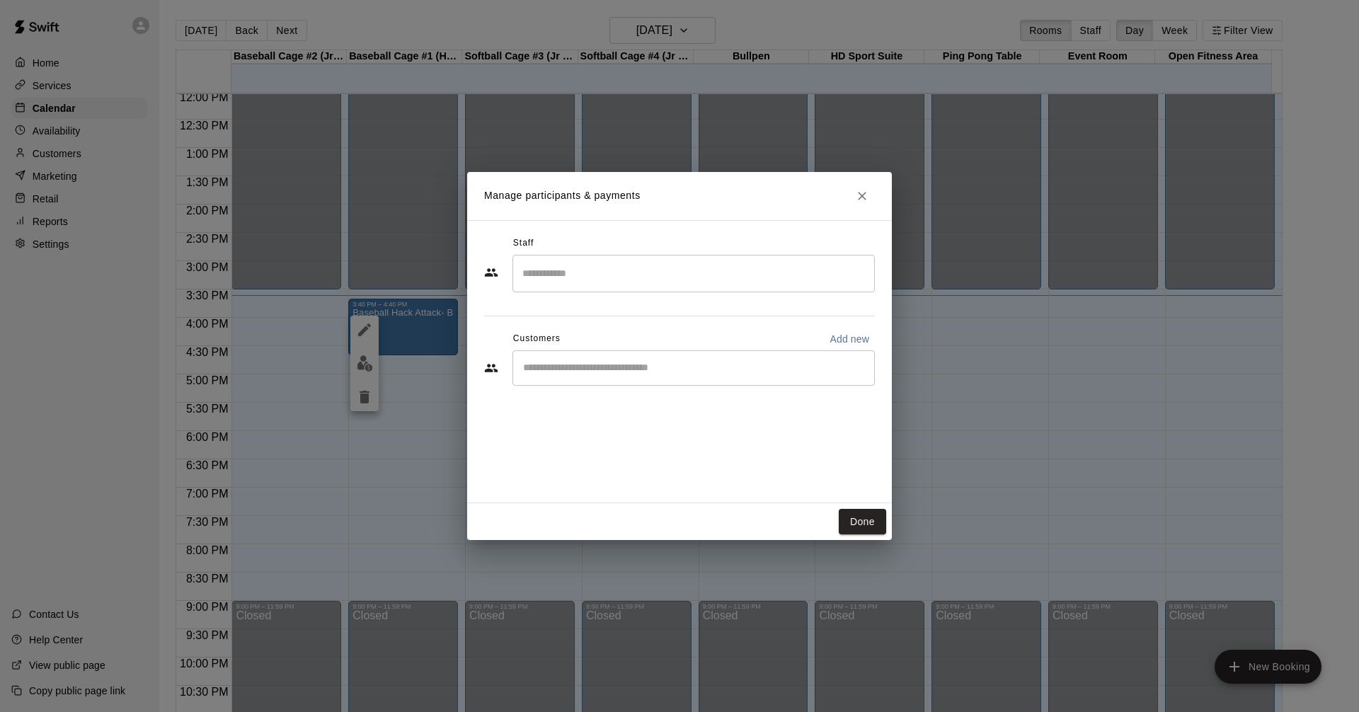
click at [649, 375] on input "Start typing to search customers..." at bounding box center [694, 368] width 350 height 14
type input "****"
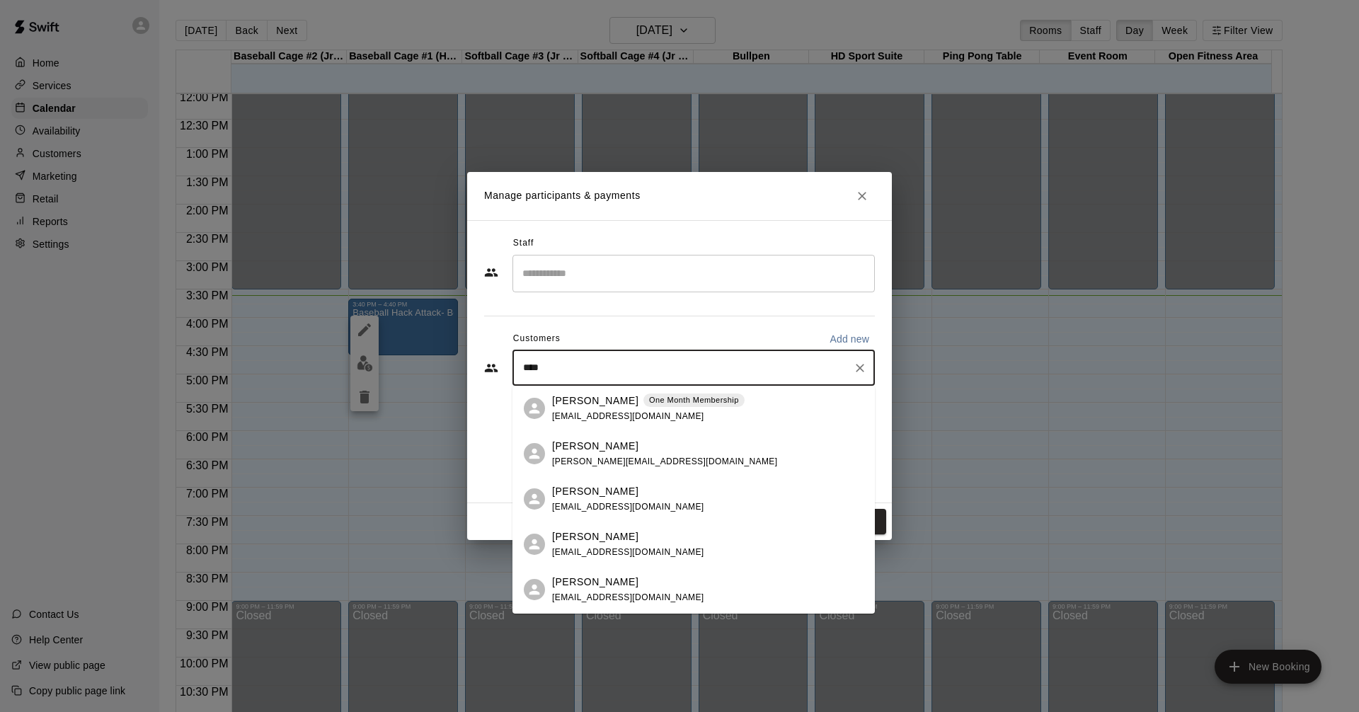
click at [654, 409] on div "[PERSON_NAME] One Month Membership [EMAIL_ADDRESS][DOMAIN_NAME]" at bounding box center [648, 409] width 193 height 30
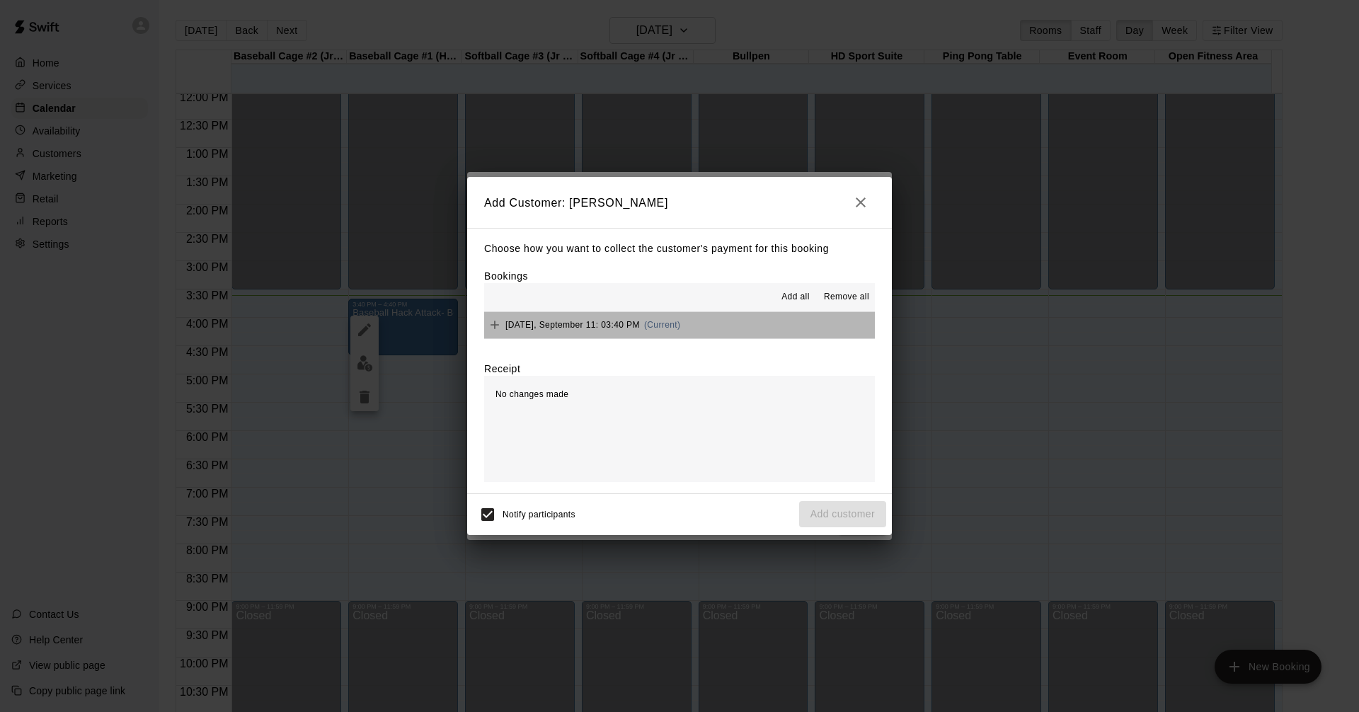
click at [740, 324] on button "[DATE], September 11: 03:40 PM (Current)" at bounding box center [679, 325] width 391 height 26
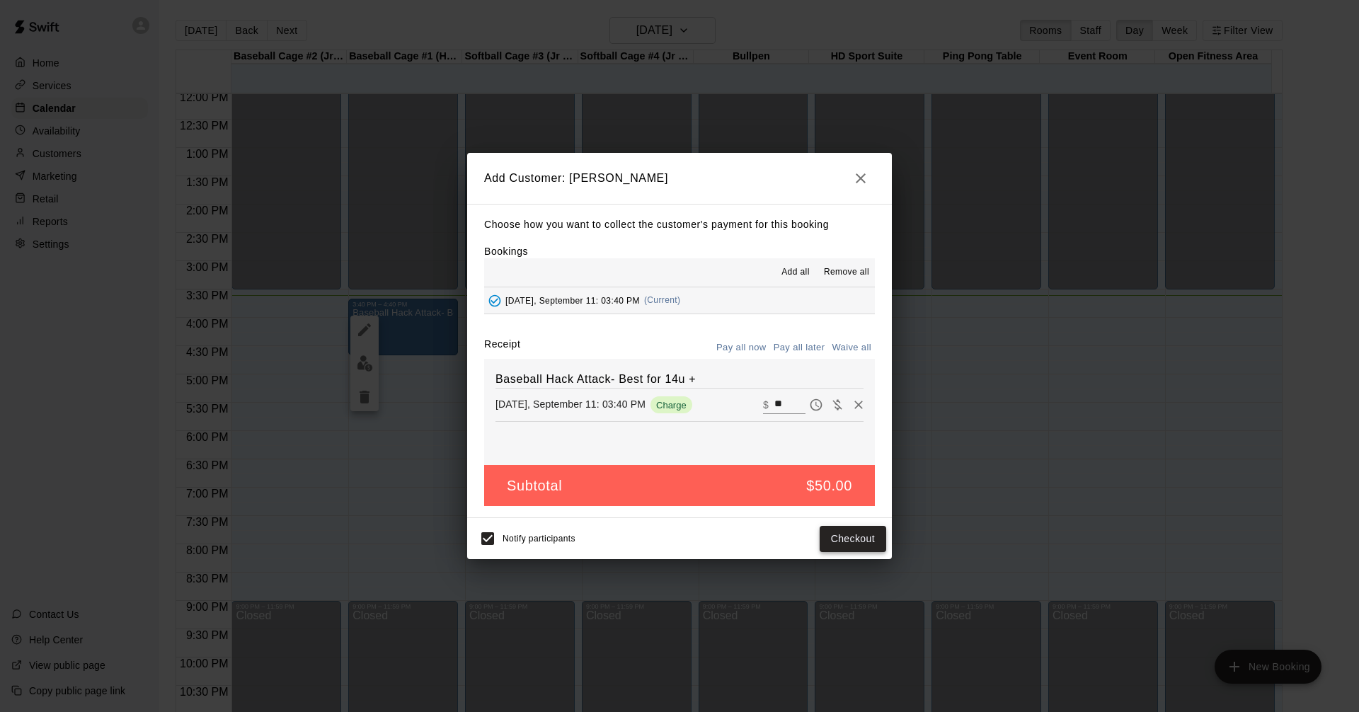
click at [867, 542] on button "Checkout" at bounding box center [853, 539] width 67 height 26
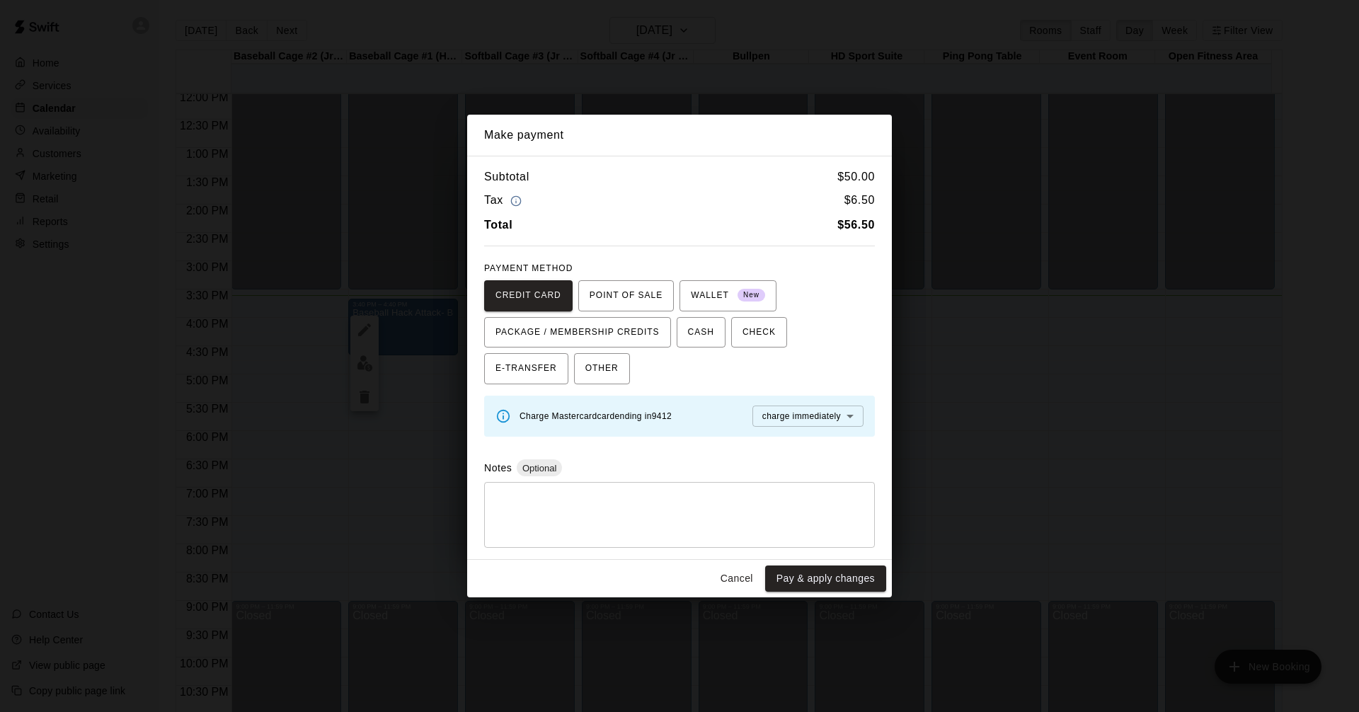
click at [701, 189] on div "Subtotal $ 50.00 Tax $ 6.50 Total $ 56.50" at bounding box center [679, 201] width 391 height 67
click at [739, 572] on button "Cancel" at bounding box center [736, 579] width 45 height 26
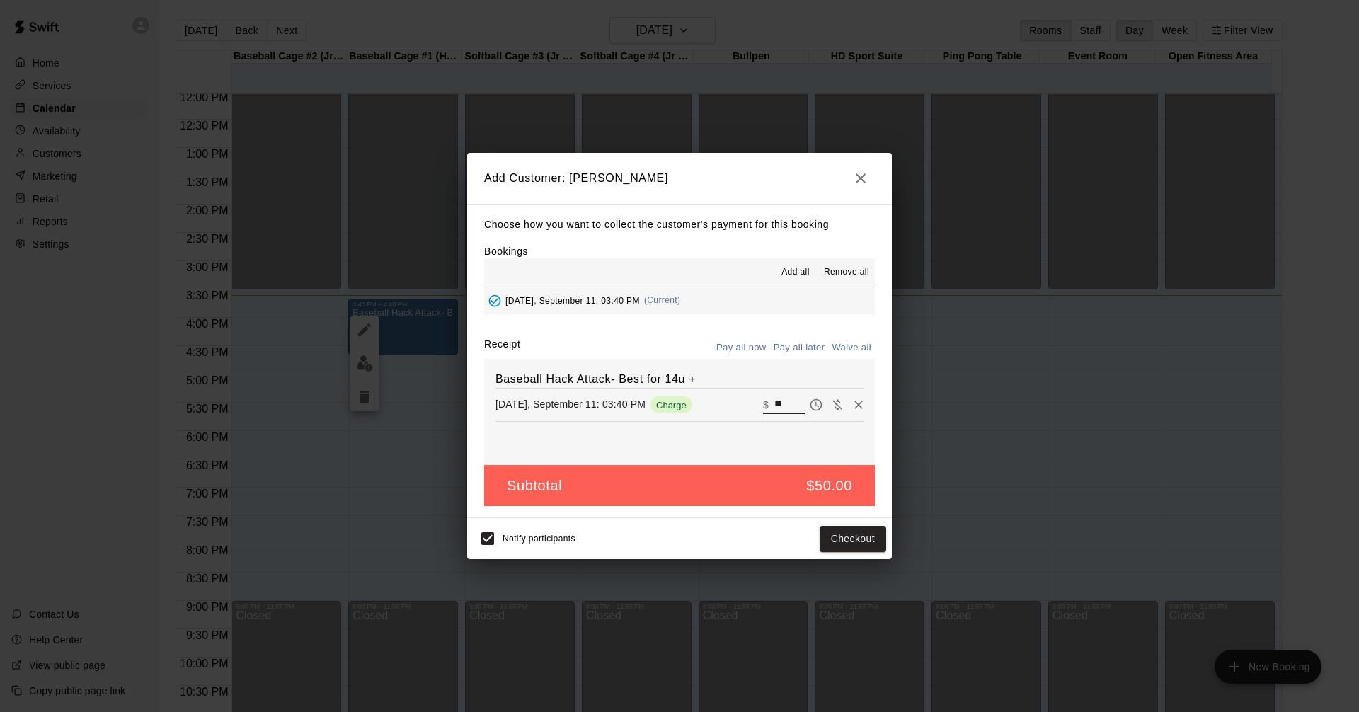
drag, startPoint x: 785, startPoint y: 401, endPoint x: 422, endPoint y: 340, distance: 368.3
click at [485, 350] on div "Receipt Pay all now Pay all later Waive all Baseball Hack Attack- Best for 14u …" at bounding box center [679, 401] width 391 height 128
type input "**"
click at [722, 182] on h2 "Add Customer: [PERSON_NAME]" at bounding box center [679, 178] width 425 height 51
click at [862, 543] on button "Checkout" at bounding box center [853, 539] width 67 height 26
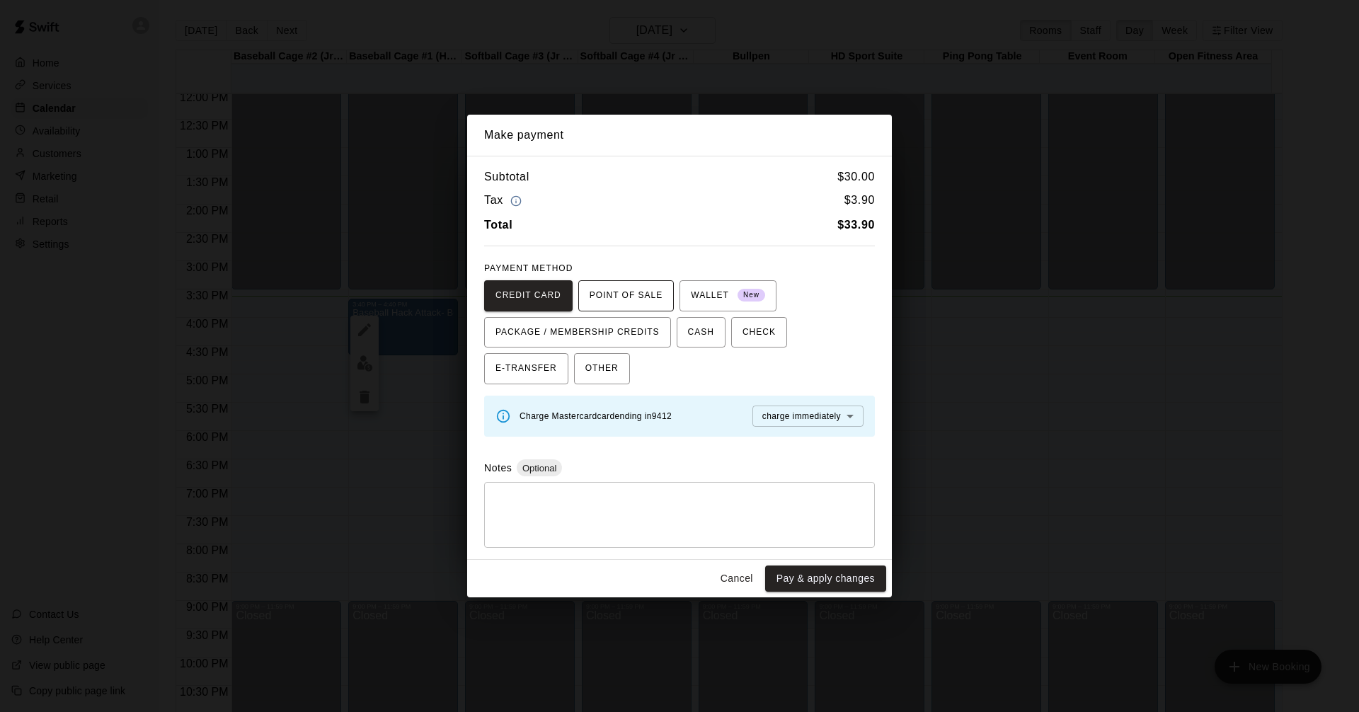
click at [630, 299] on span "POINT OF SALE" at bounding box center [626, 296] width 73 height 23
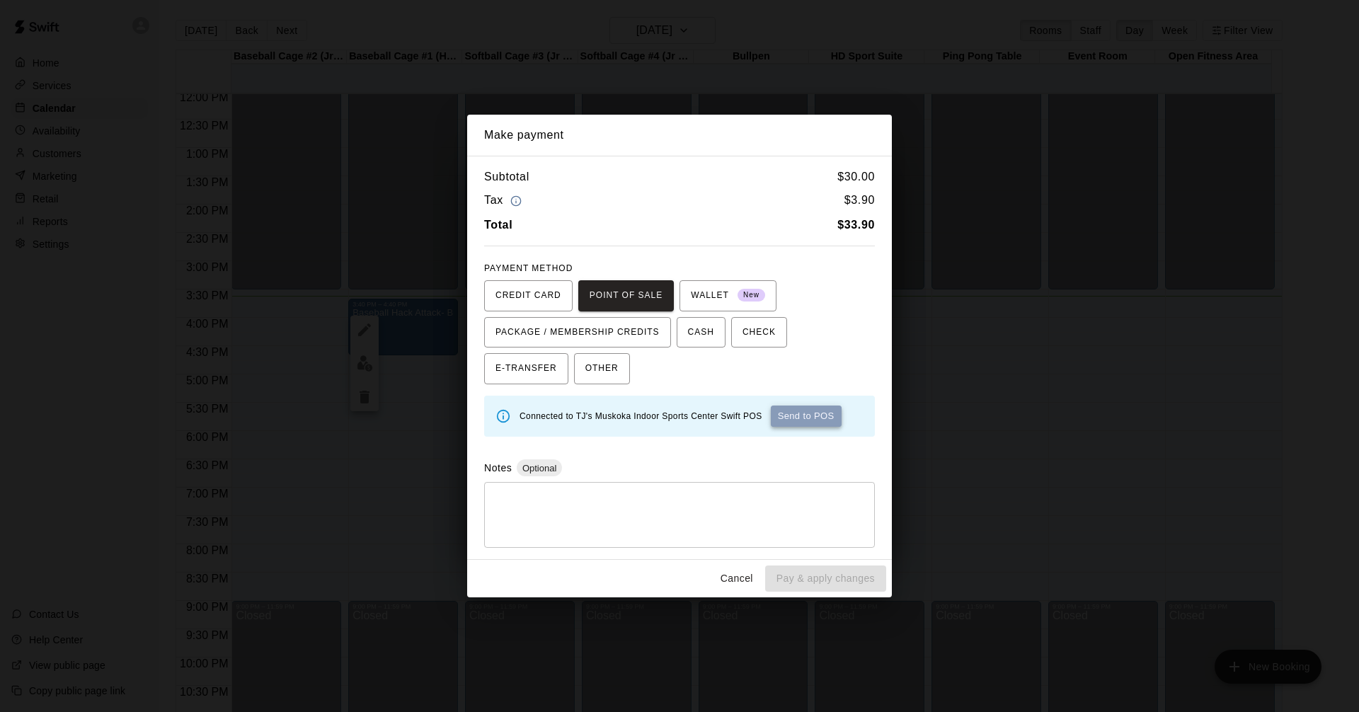
click at [806, 412] on button "Send to POS" at bounding box center [806, 416] width 71 height 21
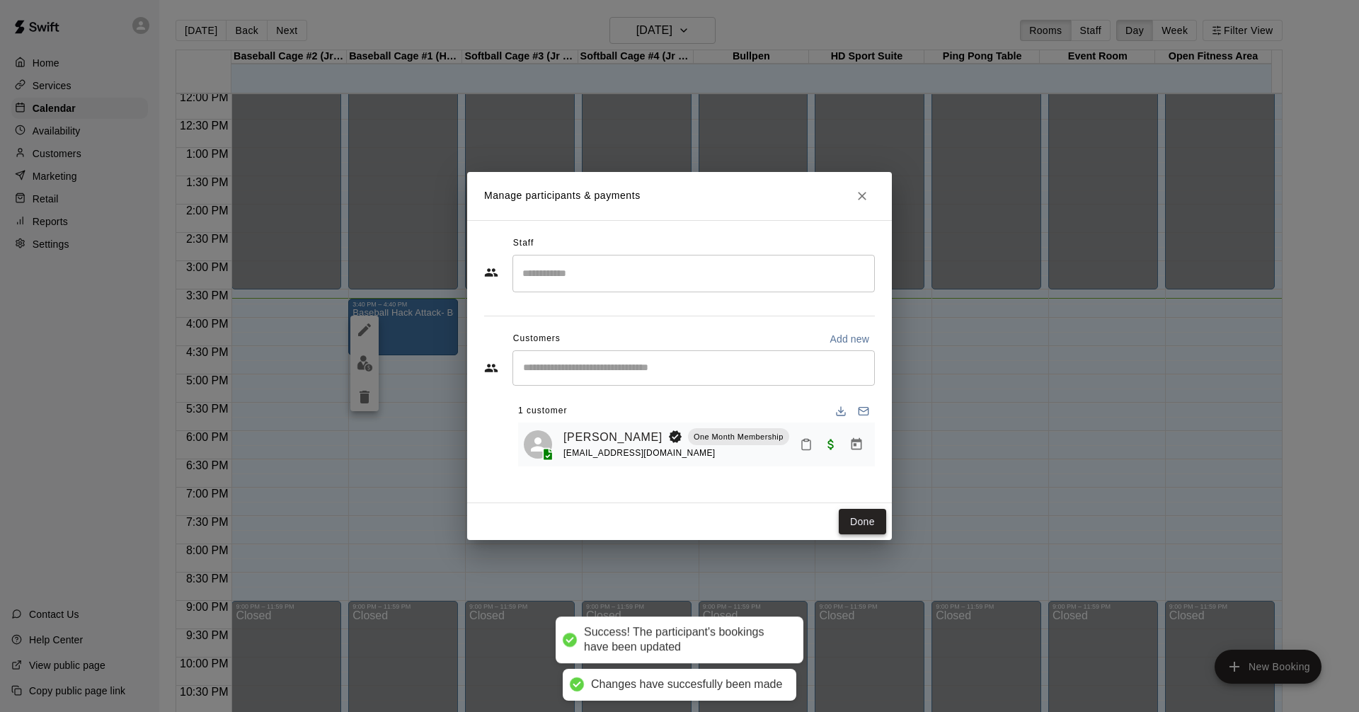
click at [876, 518] on button "Done" at bounding box center [862, 522] width 47 height 26
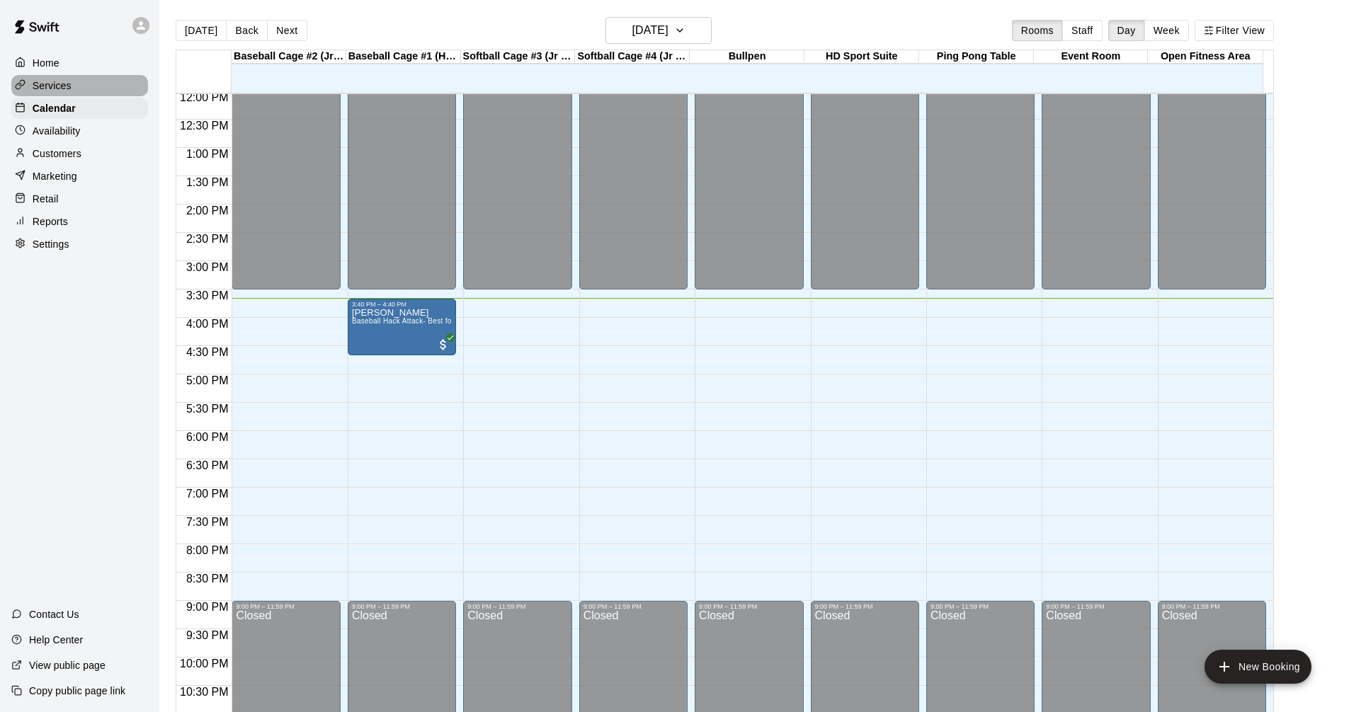
click at [64, 89] on p "Services" at bounding box center [52, 86] width 39 height 14
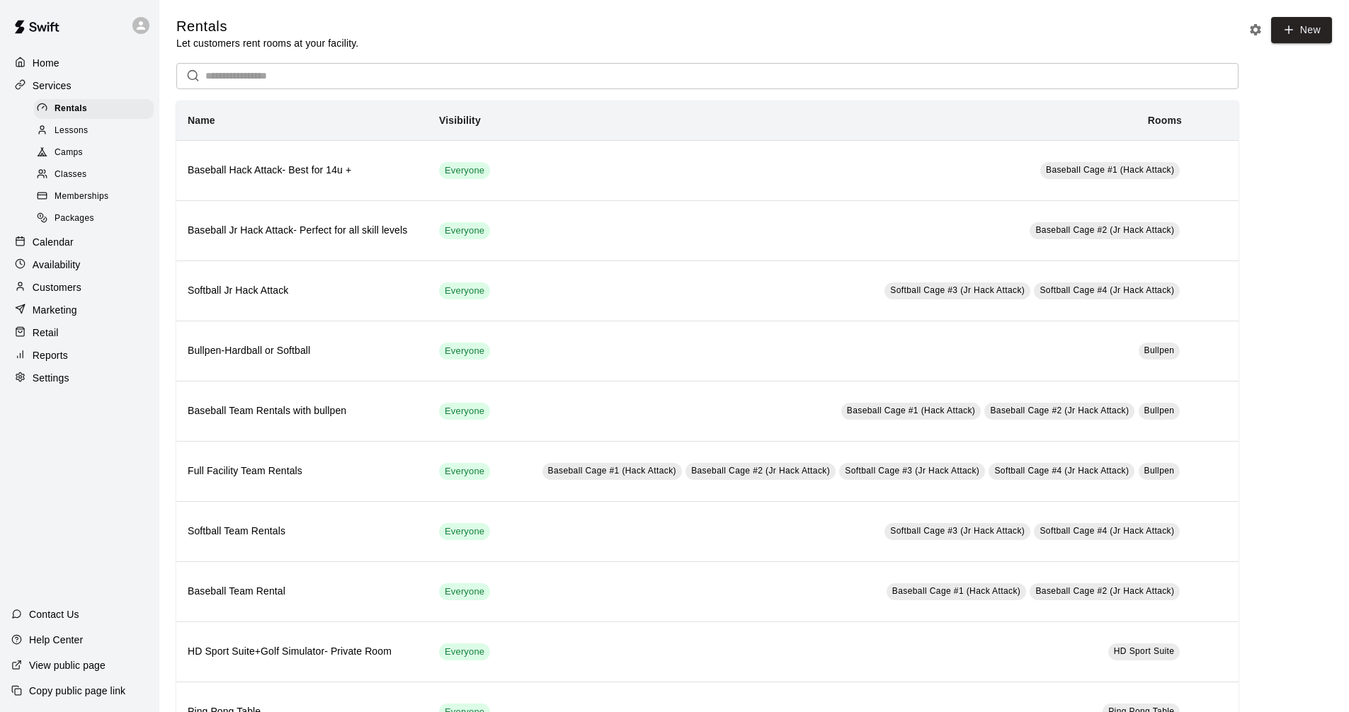
click at [79, 251] on div "Calendar" at bounding box center [79, 242] width 137 height 21
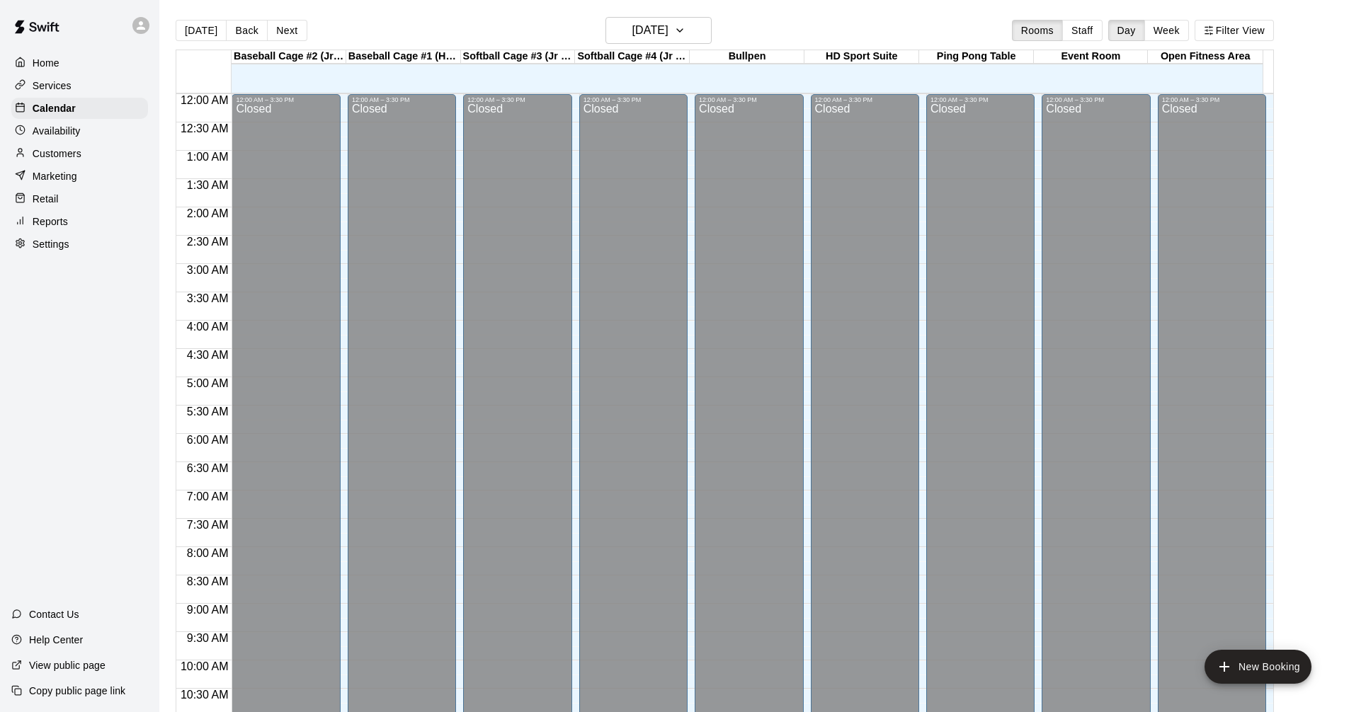
scroll to position [683, 0]
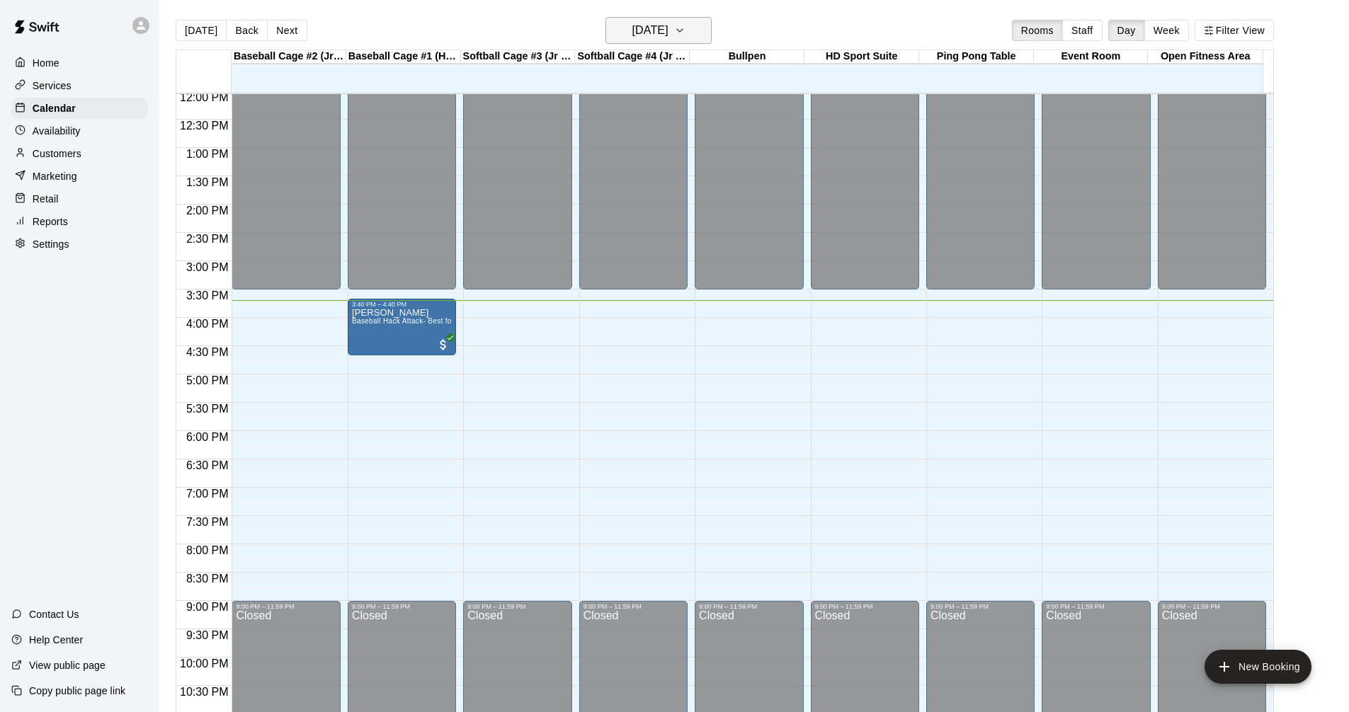
click at [668, 27] on h6 "[DATE]" at bounding box center [650, 31] width 36 height 20
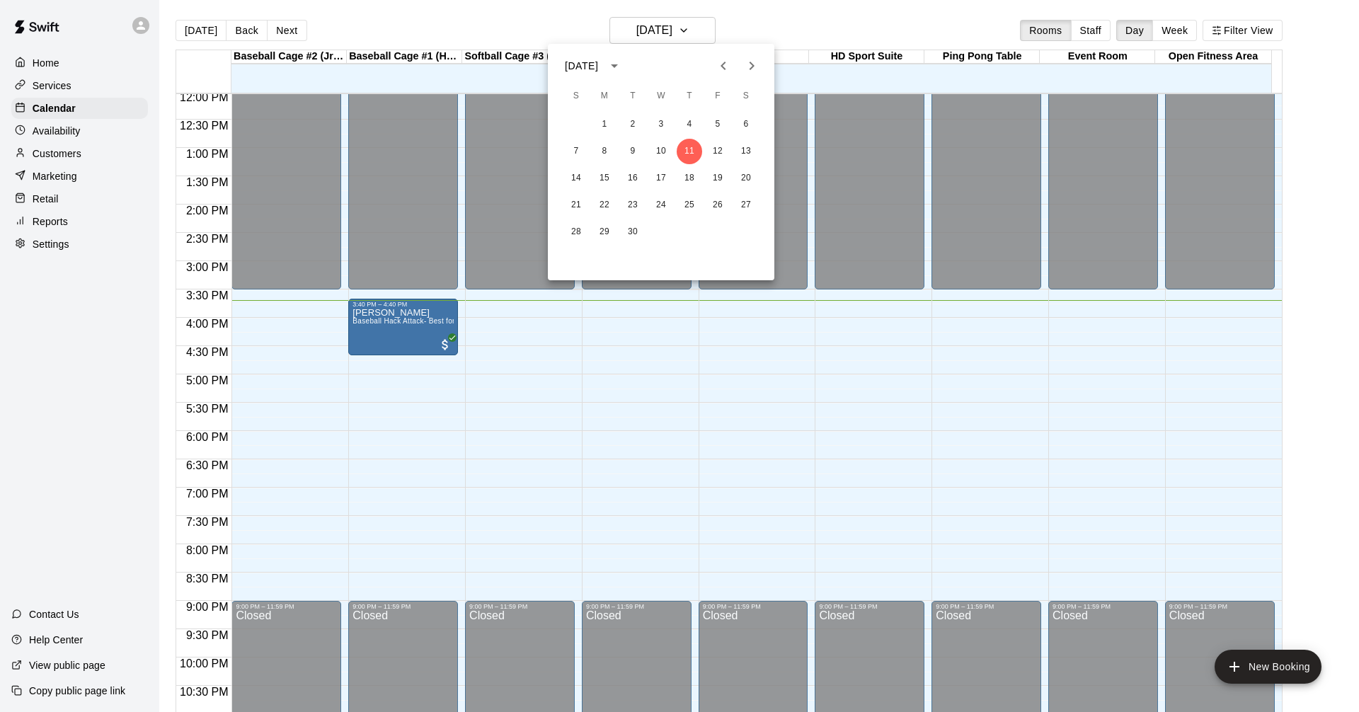
click at [753, 66] on icon "Next month" at bounding box center [752, 66] width 5 height 8
click at [629, 149] on button "7" at bounding box center [632, 151] width 25 height 25
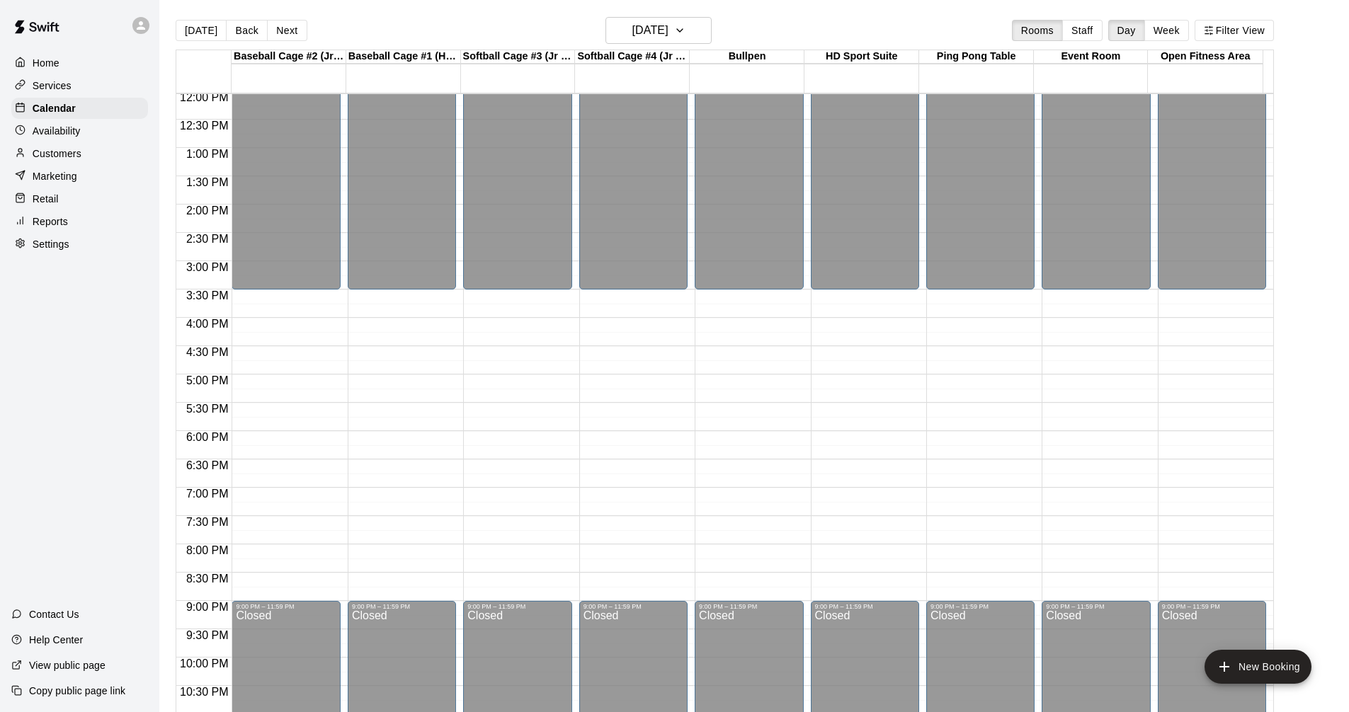
click at [692, 13] on main "[DATE] Back [DATE][DATE] Rooms Staff Day Week Filter View Baseball Cage #2 (Jr …" at bounding box center [754, 367] width 1190 height 735
click at [685, 28] on icon "button" at bounding box center [679, 30] width 11 height 17
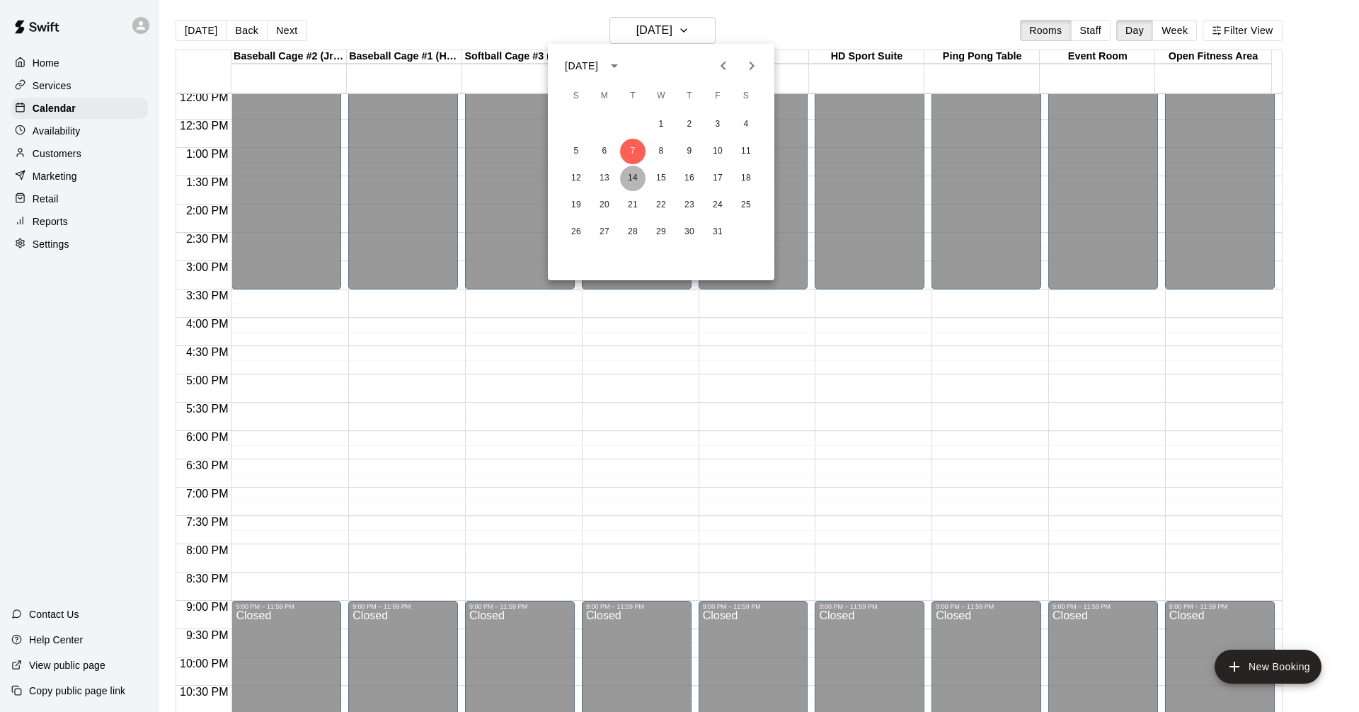
click at [634, 175] on button "14" at bounding box center [632, 178] width 25 height 25
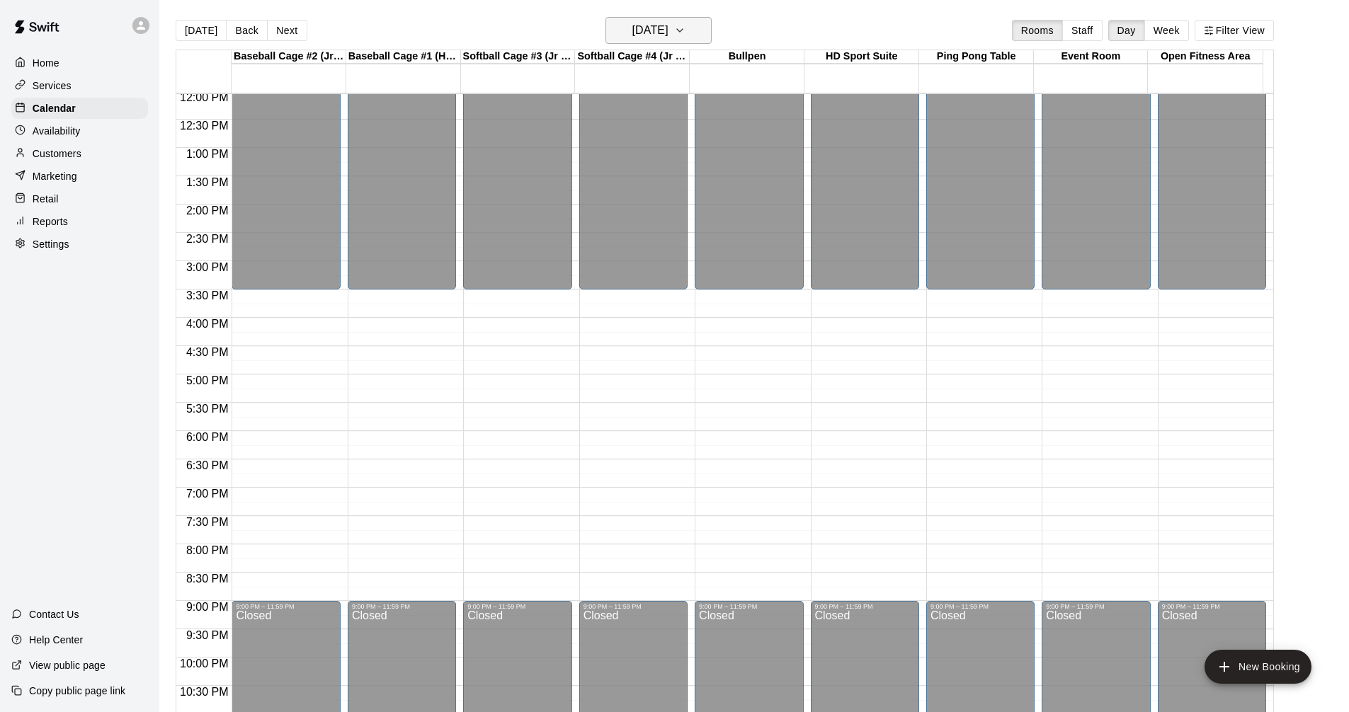
click at [668, 38] on h6 "[DATE]" at bounding box center [650, 31] width 36 height 20
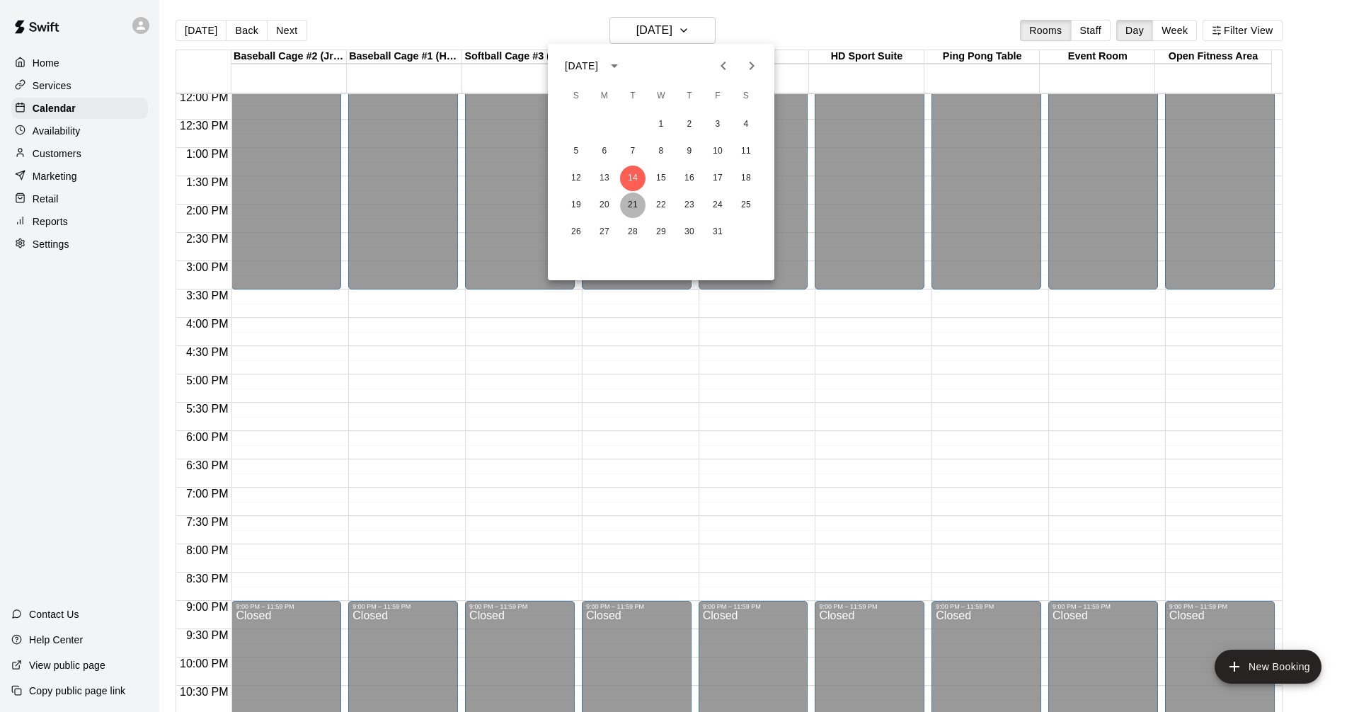
click at [627, 205] on button "21" at bounding box center [632, 205] width 25 height 25
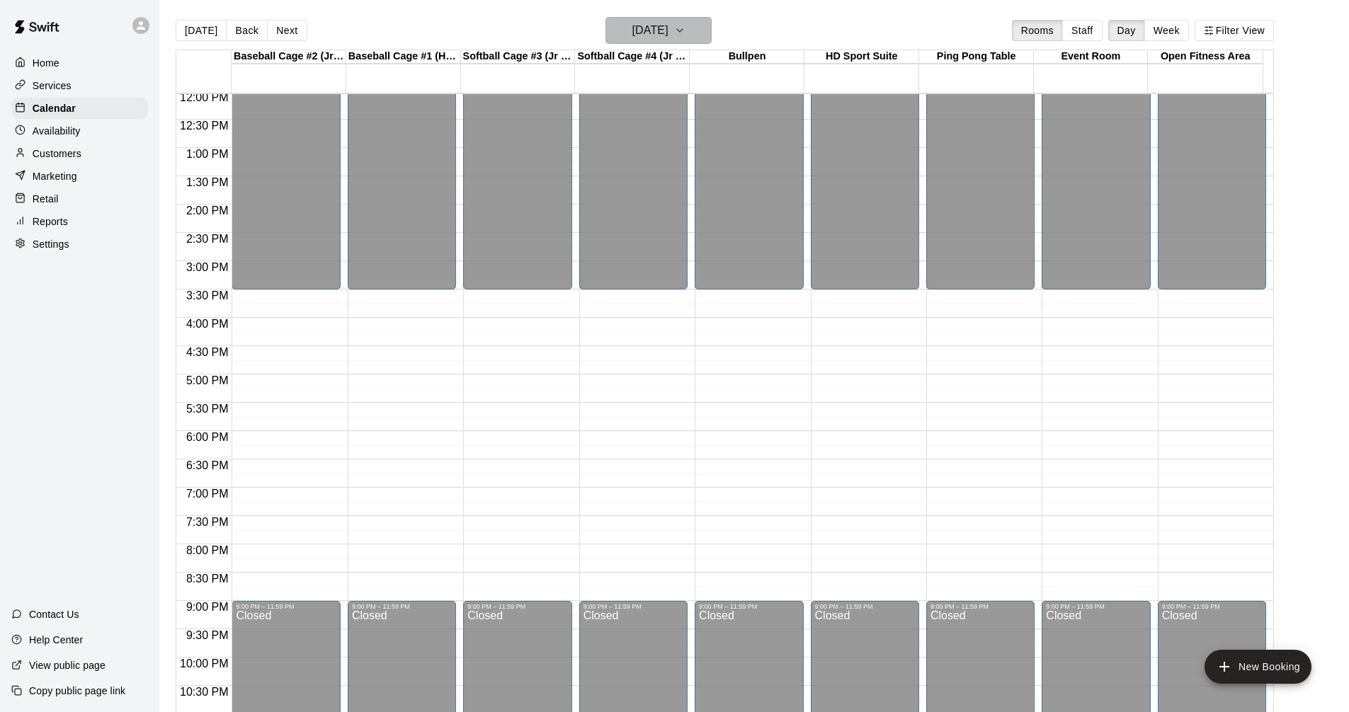
click at [710, 35] on button "[DATE]" at bounding box center [658, 30] width 106 height 27
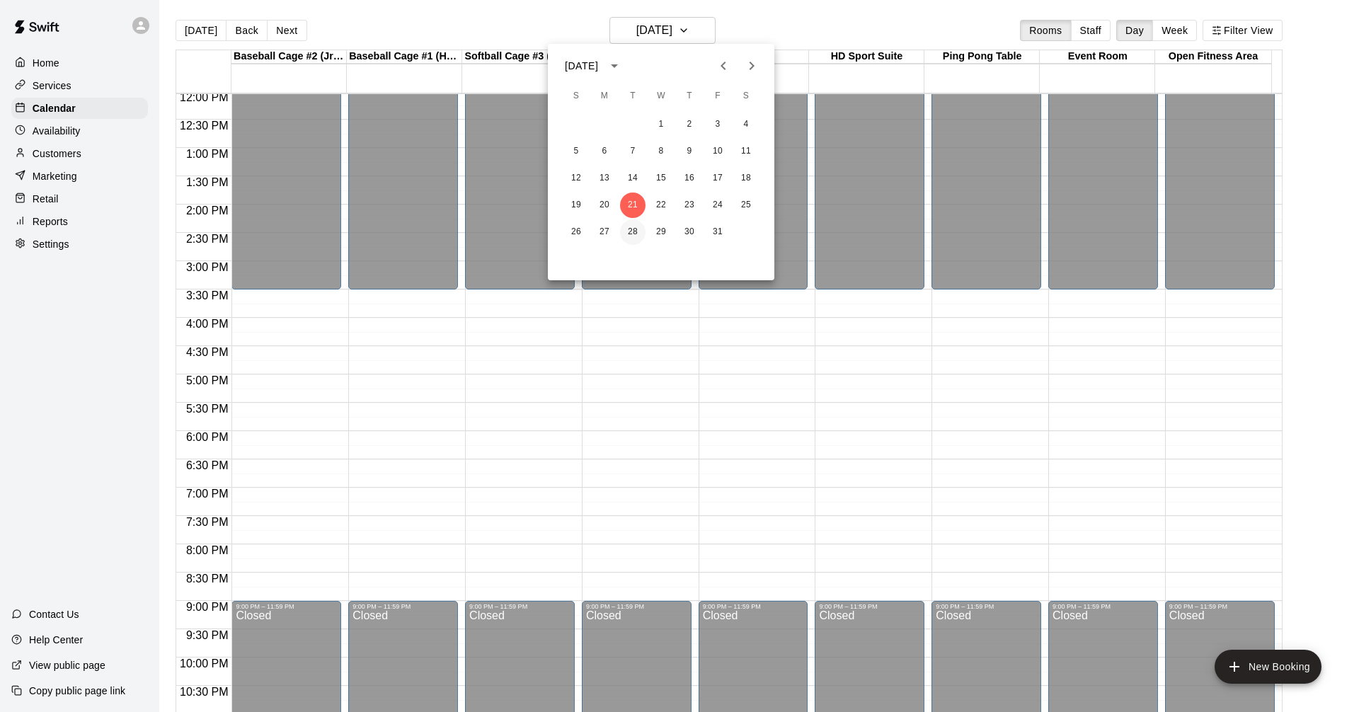
click at [637, 235] on button "28" at bounding box center [632, 231] width 25 height 25
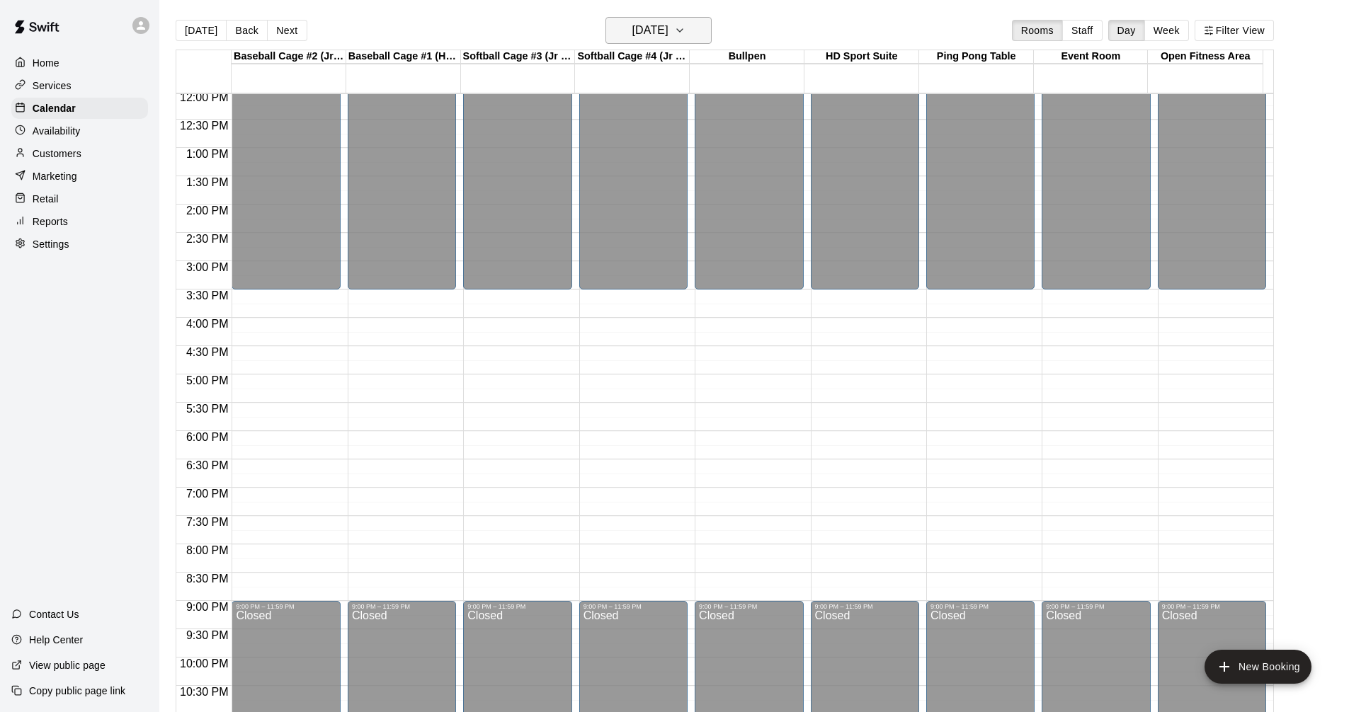
click at [702, 21] on button "[DATE]" at bounding box center [658, 30] width 106 height 27
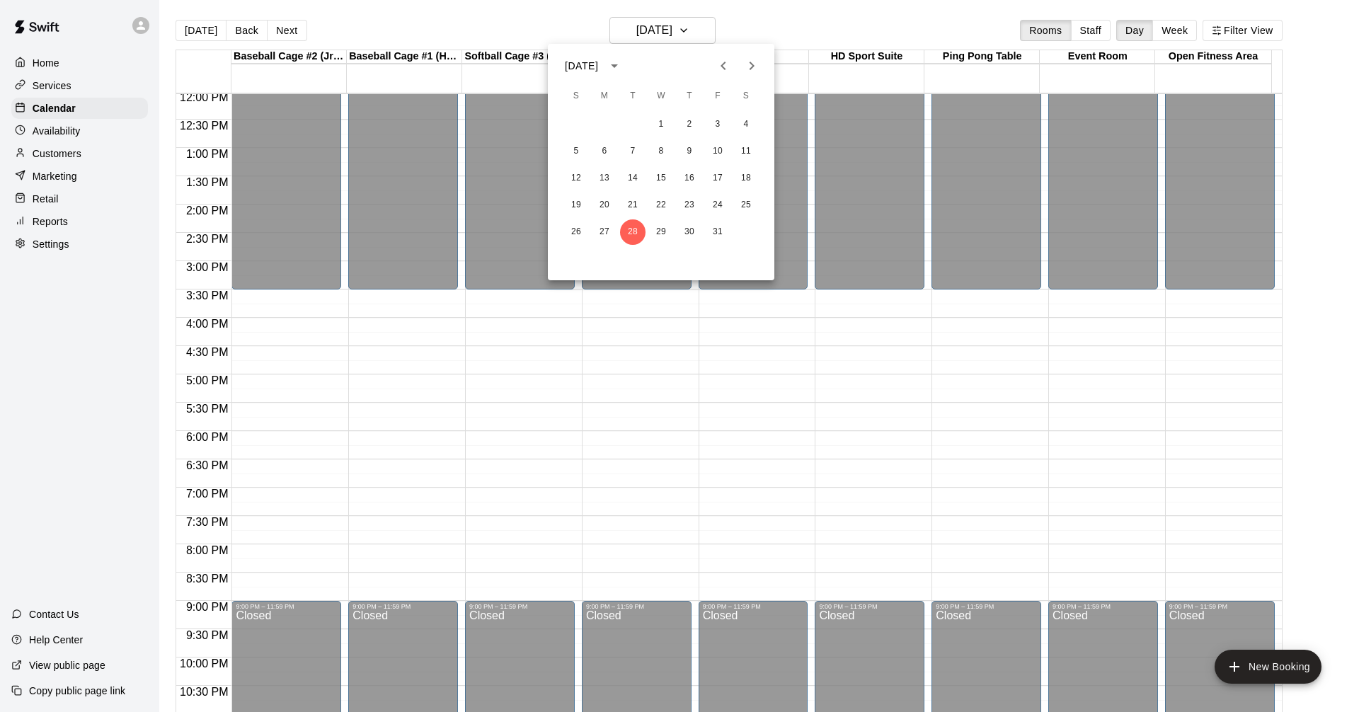
click at [721, 60] on icon "Previous month" at bounding box center [723, 65] width 17 height 17
click at [692, 153] on button "11" at bounding box center [689, 151] width 25 height 25
